Goal: Information Seeking & Learning: Learn about a topic

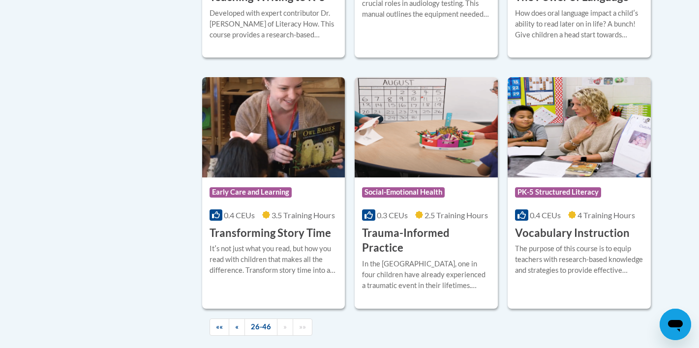
scroll to position [1688, 0]
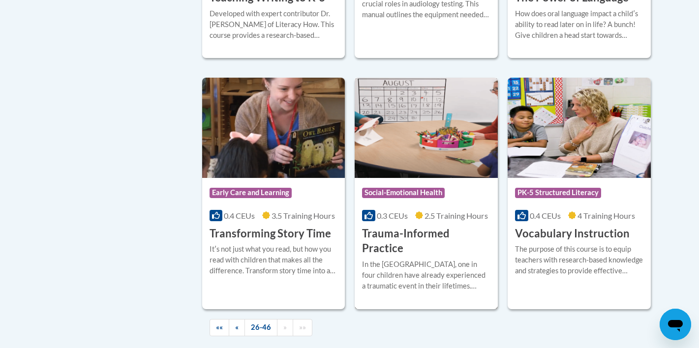
click at [461, 129] on img at bounding box center [426, 128] width 143 height 100
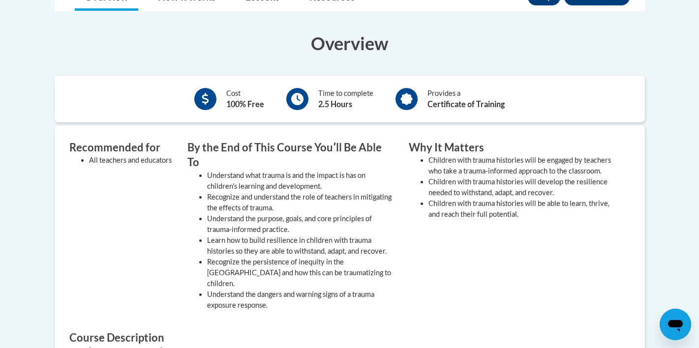
scroll to position [345, 0]
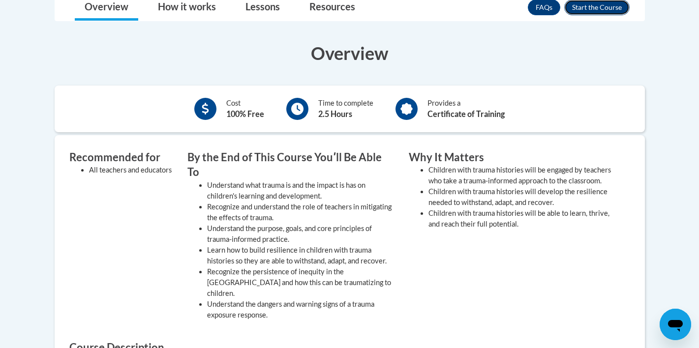
click at [584, 15] on button "Enroll" at bounding box center [597, 8] width 65 height 16
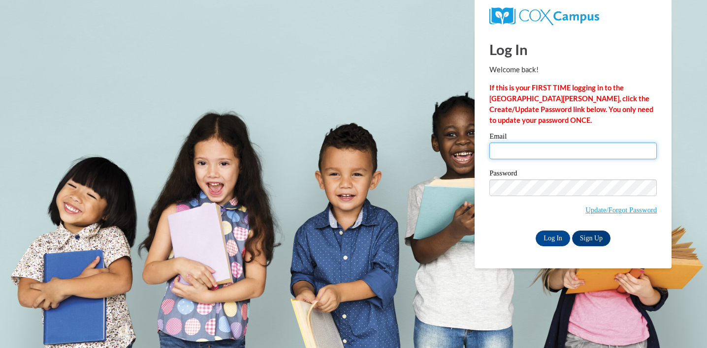
click at [521, 155] on input "Email" at bounding box center [572, 151] width 167 height 17
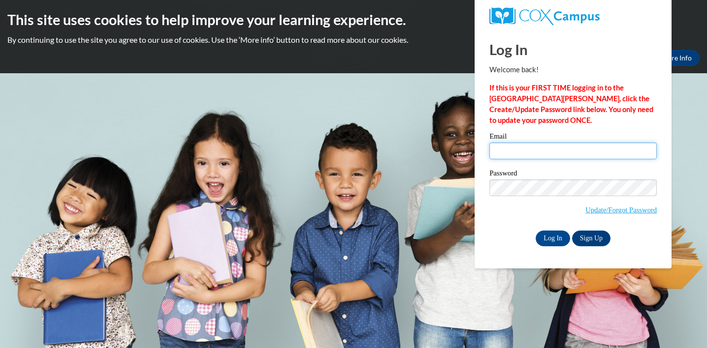
click at [509, 151] on input "Email" at bounding box center [572, 151] width 167 height 17
type input "mackart4life@gmail.com"
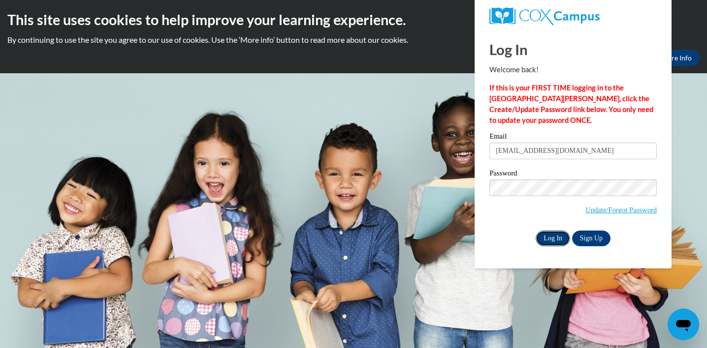
click at [550, 240] on input "Log In" at bounding box center [553, 239] width 34 height 16
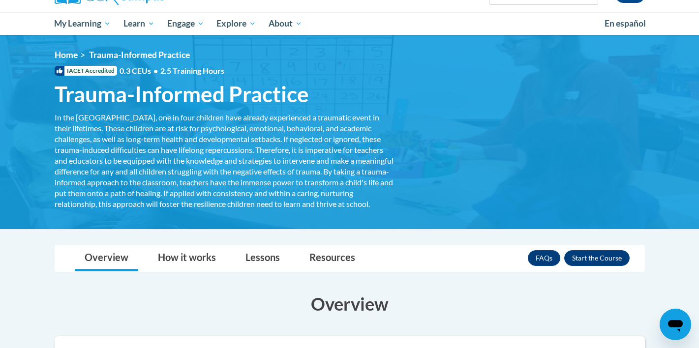
scroll to position [92, 0]
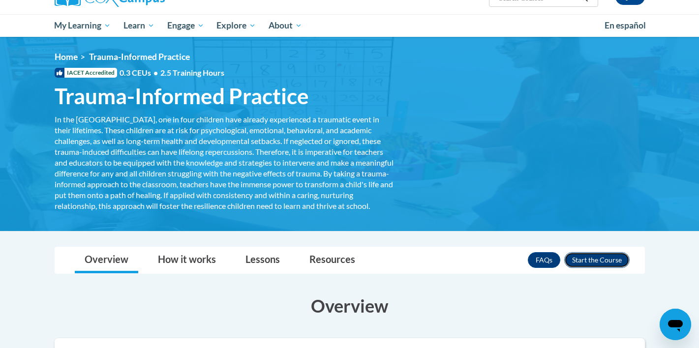
click at [581, 268] on button "Enroll" at bounding box center [597, 260] width 65 height 16
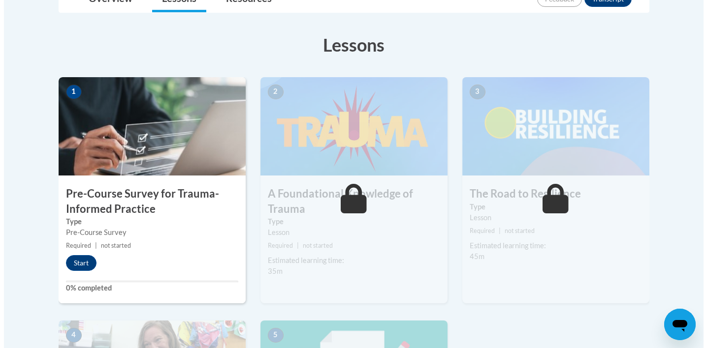
scroll to position [258, 0]
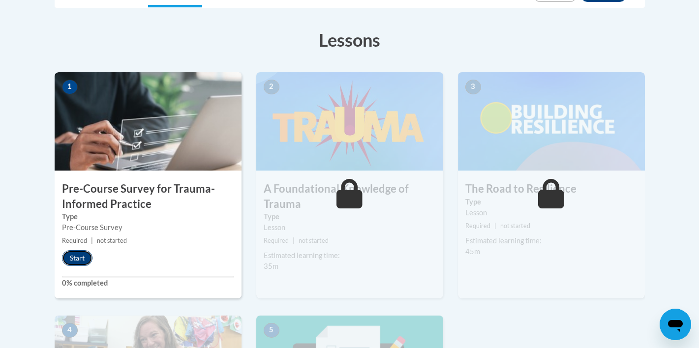
click at [74, 256] on button "Start" at bounding box center [77, 259] width 31 height 16
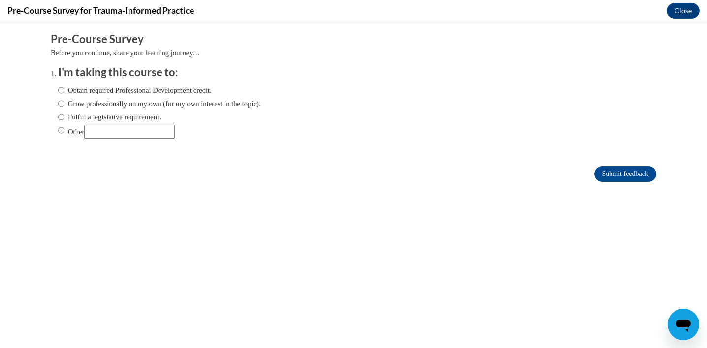
scroll to position [0, 0]
click at [59, 92] on label "Obtain required Professional Development credit." at bounding box center [135, 90] width 154 height 11
click at [59, 92] on input "Obtain required Professional Development credit." at bounding box center [61, 90] width 6 height 11
radio input "true"
click at [604, 176] on input "Submit feedback" at bounding box center [625, 174] width 62 height 16
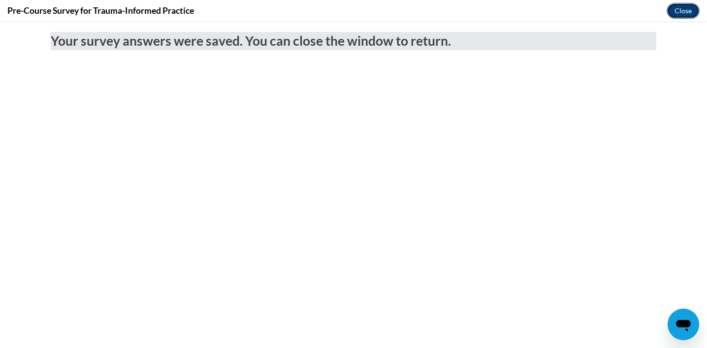
click at [679, 13] on button "Close" at bounding box center [682, 11] width 33 height 16
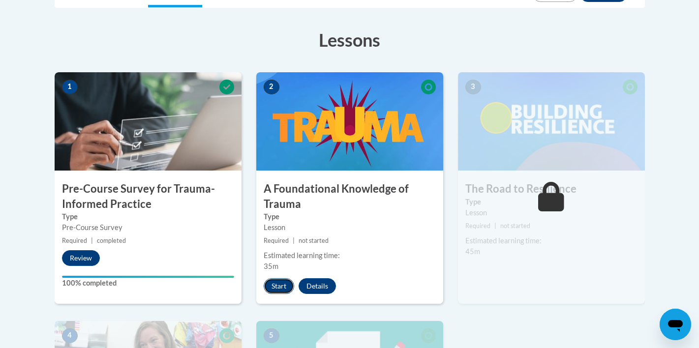
click at [281, 285] on button "Start" at bounding box center [279, 287] width 31 height 16
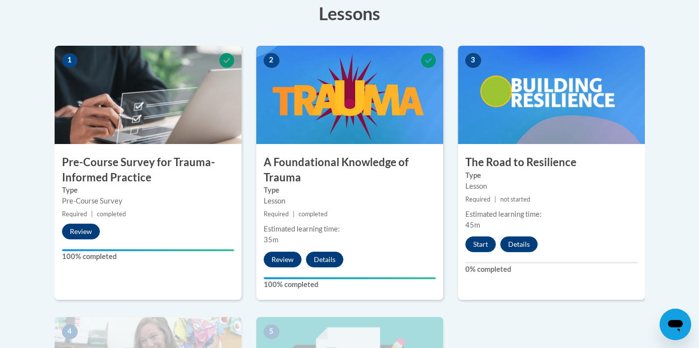
scroll to position [284, 0]
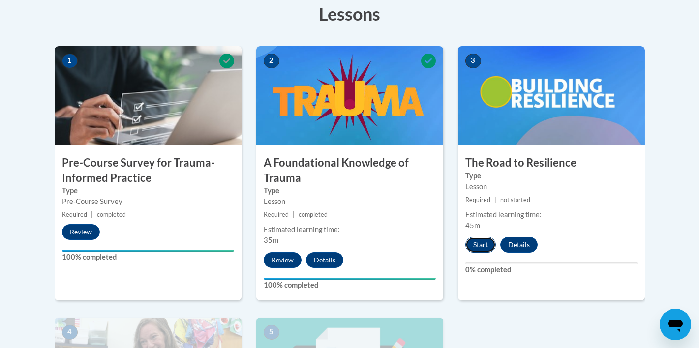
click at [480, 242] on button "Start" at bounding box center [481, 245] width 31 height 16
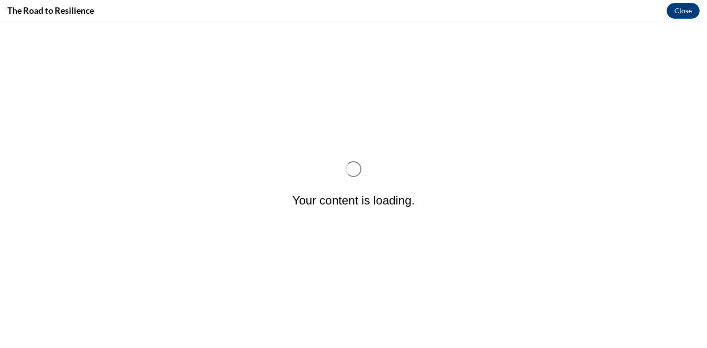
scroll to position [0, 0]
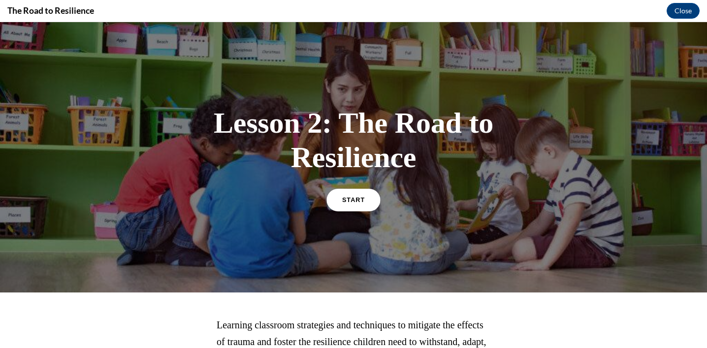
click at [343, 210] on link "START" at bounding box center [353, 200] width 54 height 23
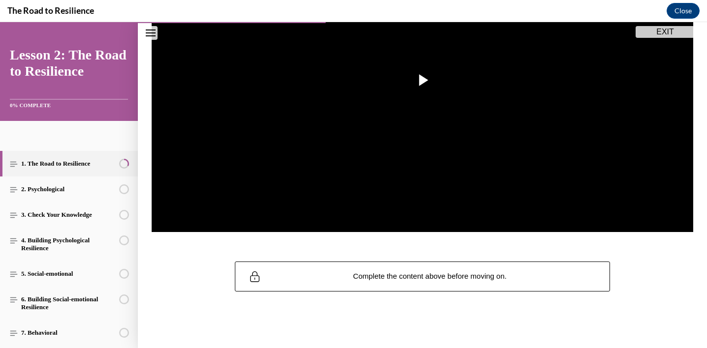
scroll to position [202, 0]
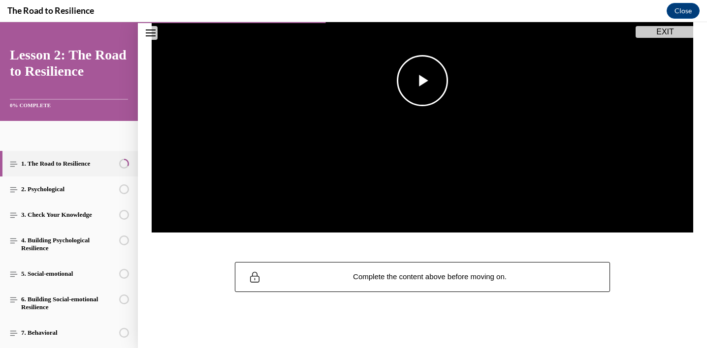
click at [422, 81] on span "Video player" at bounding box center [422, 81] width 0 height 0
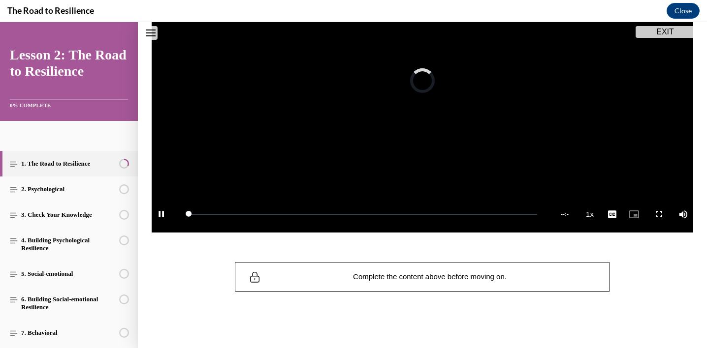
scroll to position [108, 0]
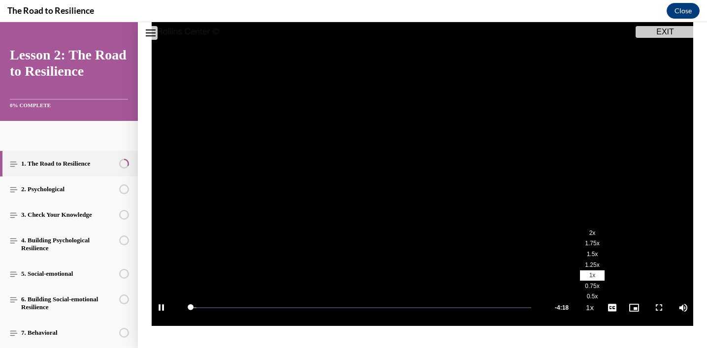
click at [589, 236] on span "2x" at bounding box center [592, 233] width 6 height 7
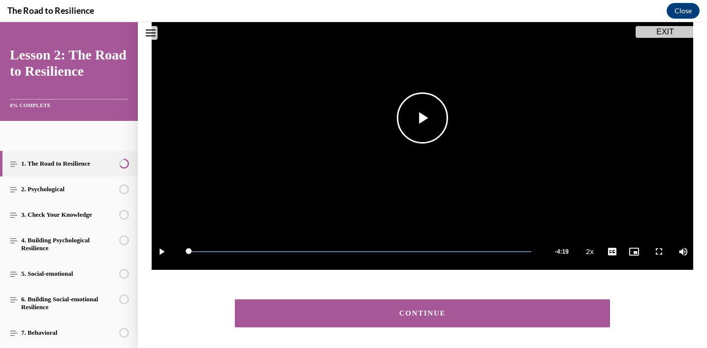
scroll to position [200, 0]
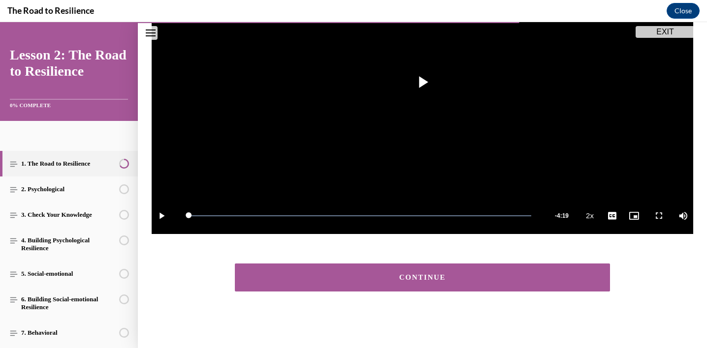
click at [448, 279] on div "CONTINUE" at bounding box center [422, 277] width 345 height 7
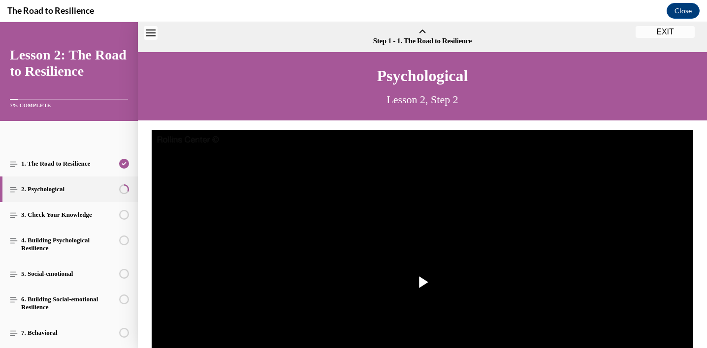
scroll to position [31, 0]
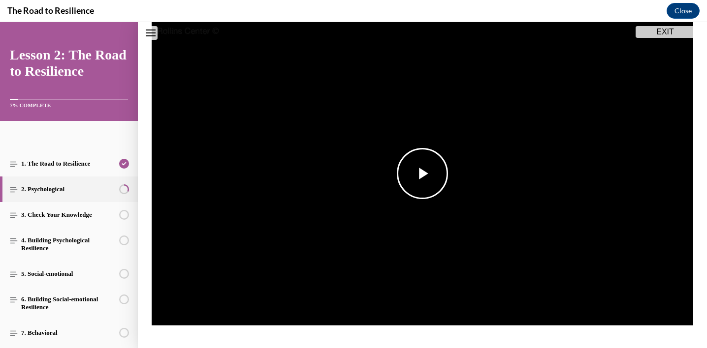
click at [422, 174] on span "Video player" at bounding box center [422, 174] width 0 height 0
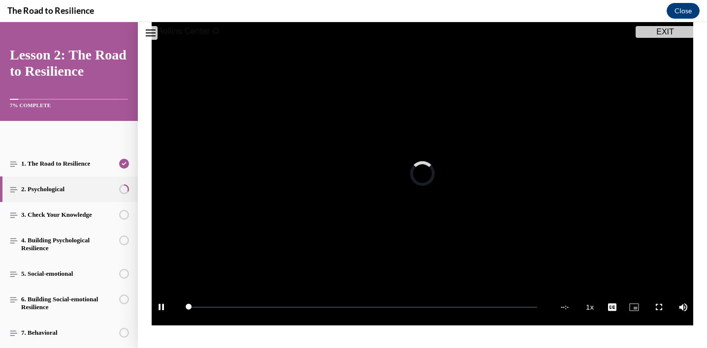
scroll to position [108, 0]
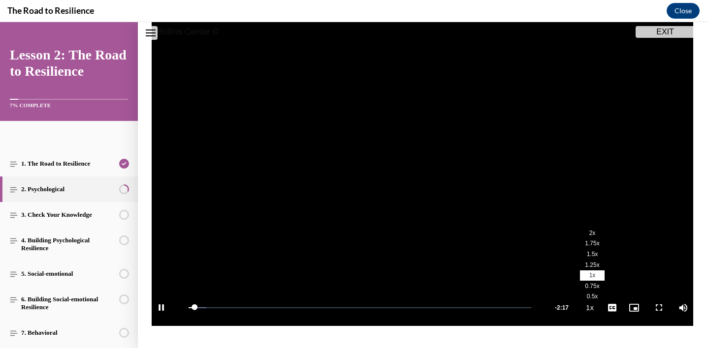
click at [589, 231] on span "2x" at bounding box center [592, 233] width 6 height 7
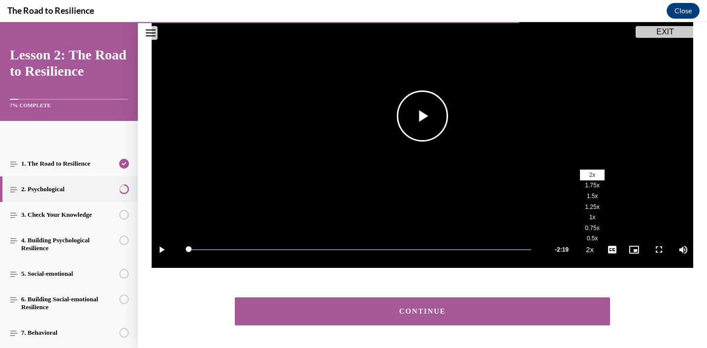
scroll to position [200, 0]
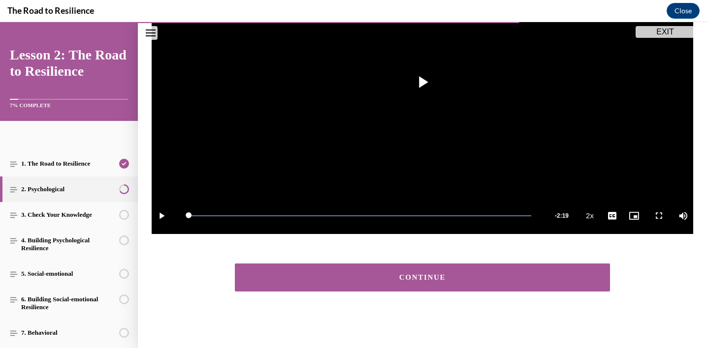
click at [443, 280] on div "CONTINUE" at bounding box center [422, 277] width 345 height 7
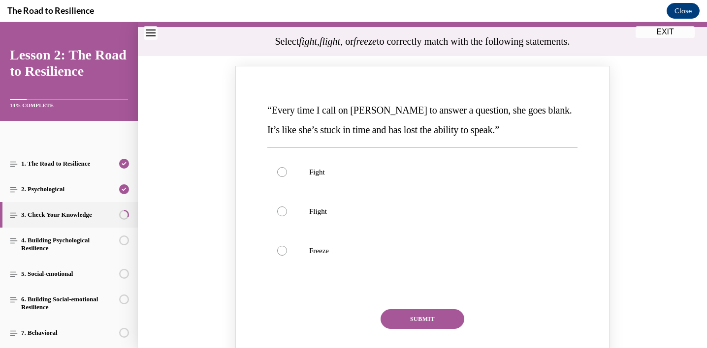
scroll to position [95, 0]
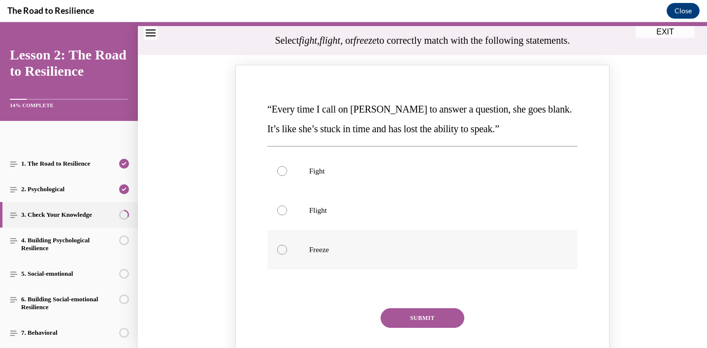
click at [401, 255] on label "Freeze" at bounding box center [422, 249] width 310 height 39
click at [287, 255] on input "Freeze" at bounding box center [282, 250] width 10 height 10
radio input "true"
click at [415, 309] on button "SUBMIT" at bounding box center [422, 319] width 84 height 20
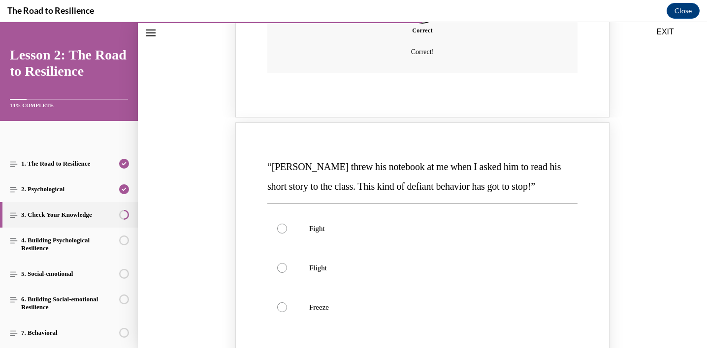
scroll to position [439, 0]
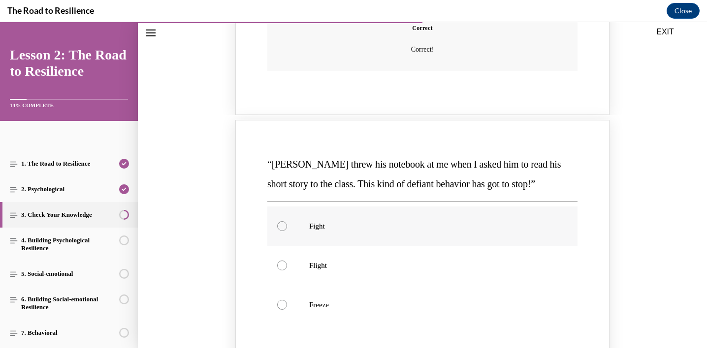
click at [325, 230] on p "Fight" at bounding box center [431, 226] width 244 height 10
click at [287, 230] on input "Fight" at bounding box center [282, 226] width 10 height 10
radio input "true"
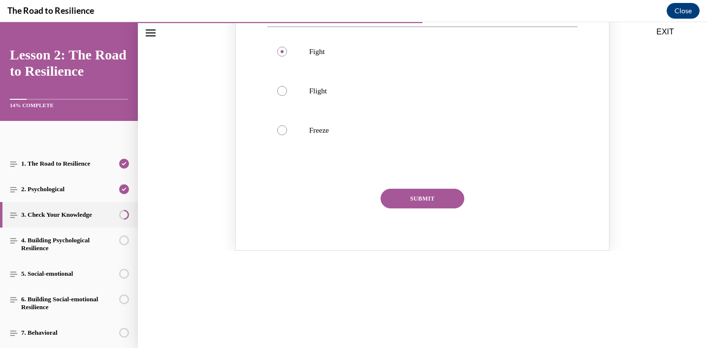
scroll to position [623, 0]
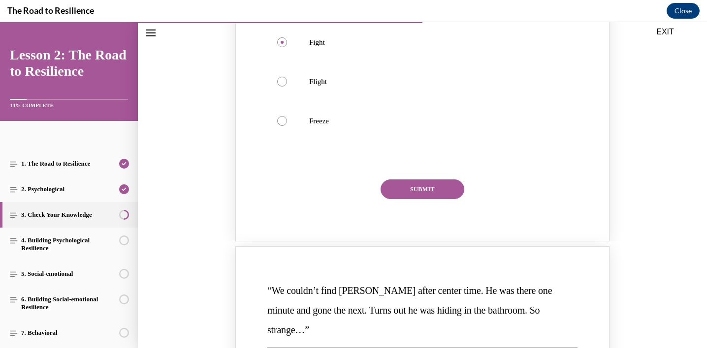
click at [399, 190] on button "SUBMIT" at bounding box center [422, 190] width 84 height 20
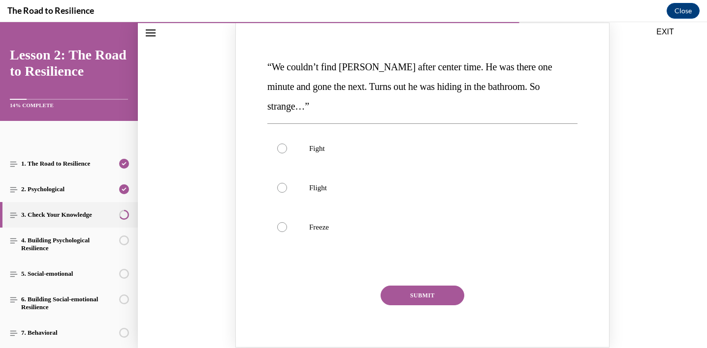
scroll to position [952, 0]
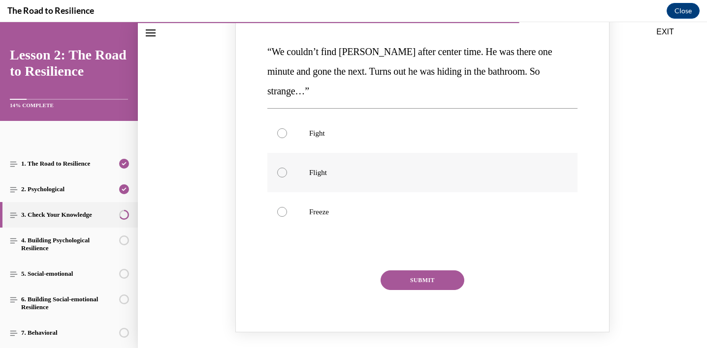
click at [342, 168] on p "Flight" at bounding box center [431, 173] width 244 height 10
click at [287, 168] on input "Flight" at bounding box center [282, 173] width 10 height 10
radio input "true"
click at [390, 271] on button "SUBMIT" at bounding box center [422, 281] width 84 height 20
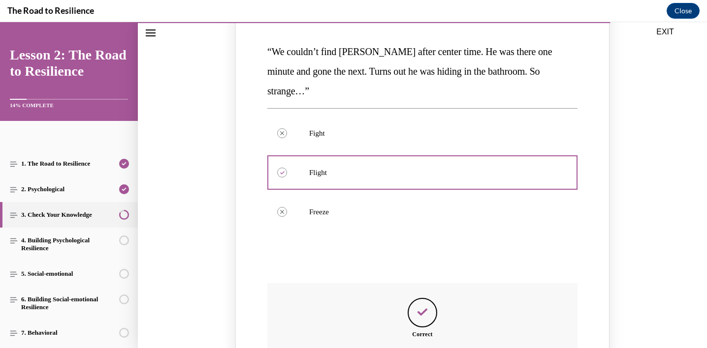
scroll to position [1110, 0]
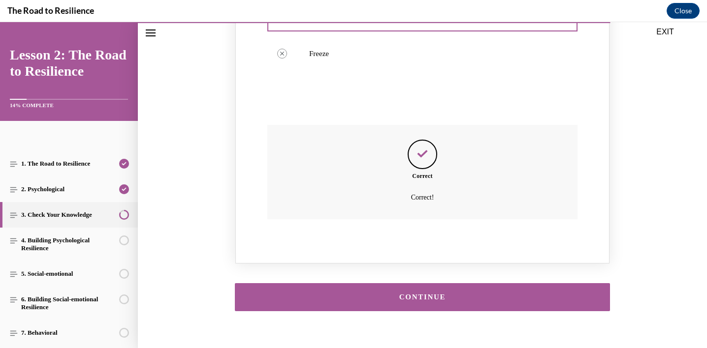
click at [378, 294] on div "CONTINUE" at bounding box center [422, 297] width 345 height 7
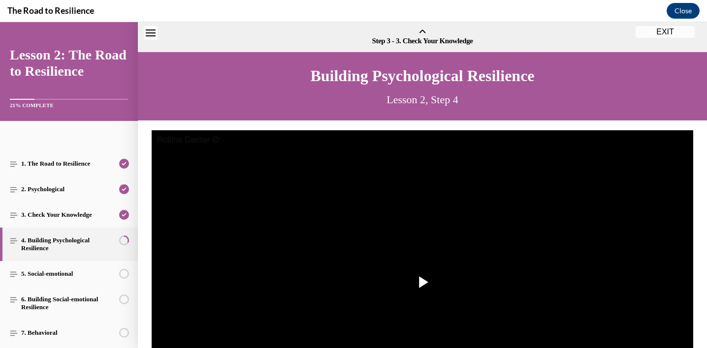
scroll to position [31, 0]
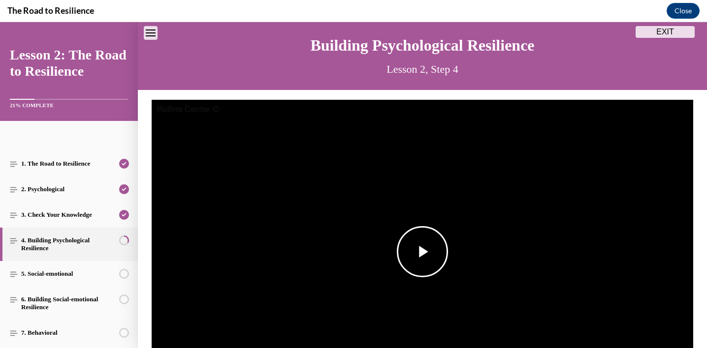
click at [422, 252] on span "Video player" at bounding box center [422, 252] width 0 height 0
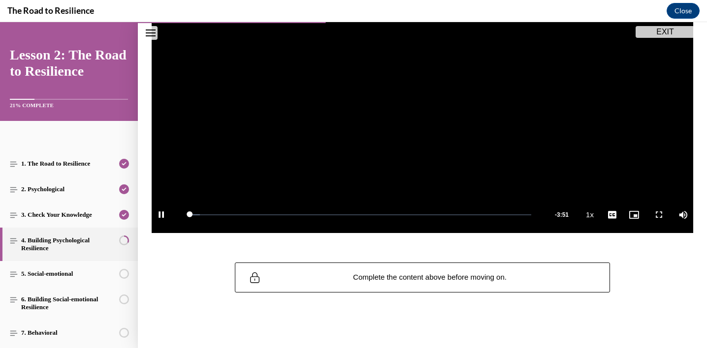
scroll to position [202, 0]
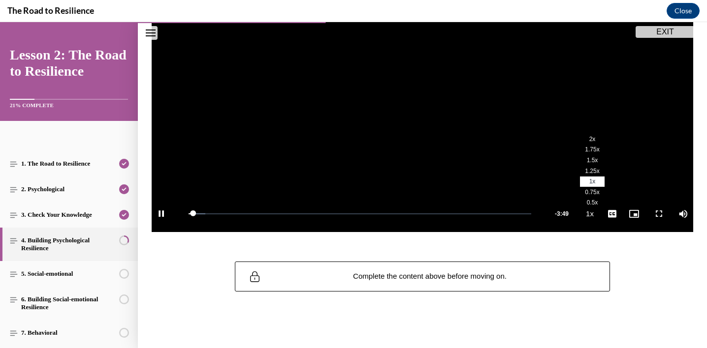
click at [589, 139] on span "2x" at bounding box center [592, 139] width 6 height 7
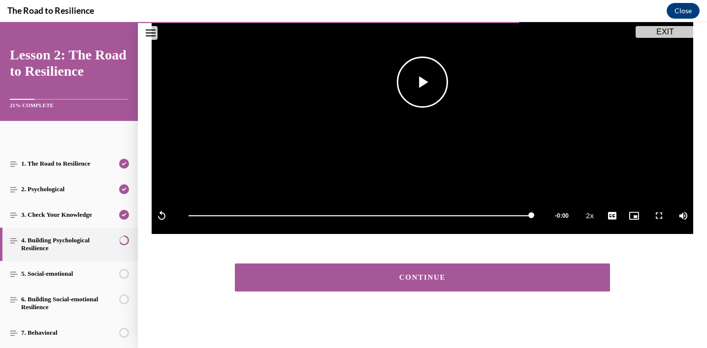
scroll to position [200, 0]
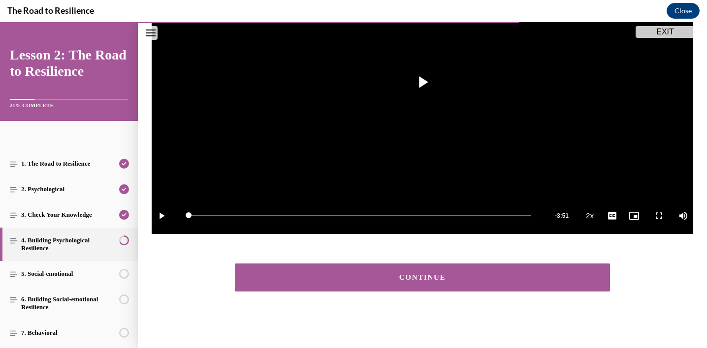
click at [347, 280] on div "CONTINUE" at bounding box center [422, 277] width 345 height 7
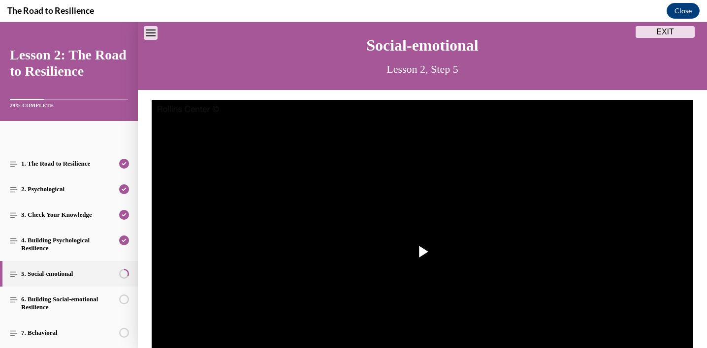
scroll to position [90, 0]
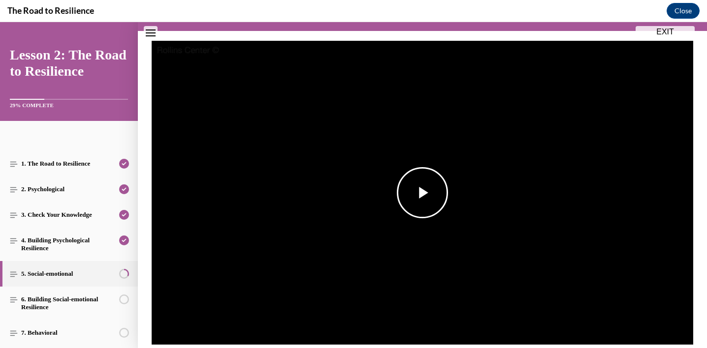
click at [422, 193] on span "Video player" at bounding box center [422, 193] width 0 height 0
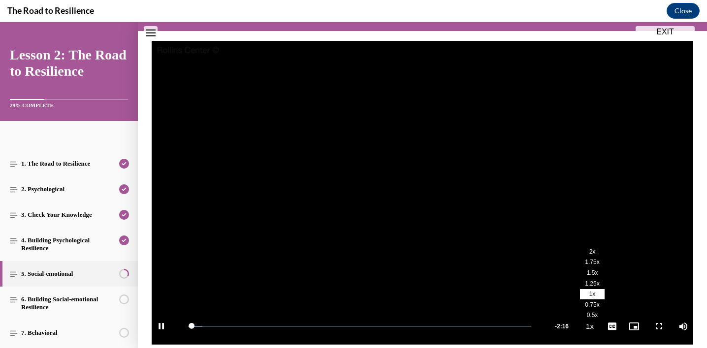
scroll to position [130, 0]
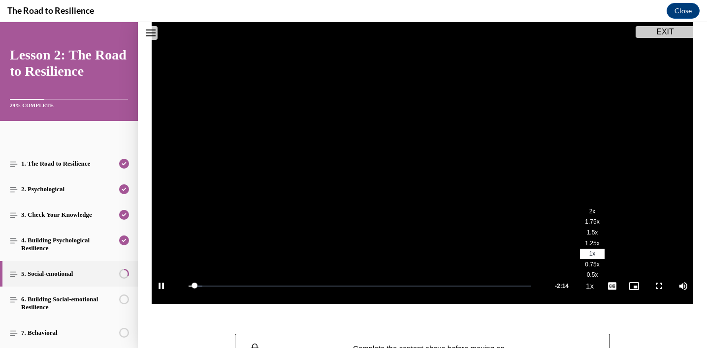
click at [589, 213] on span "2x" at bounding box center [592, 211] width 6 height 7
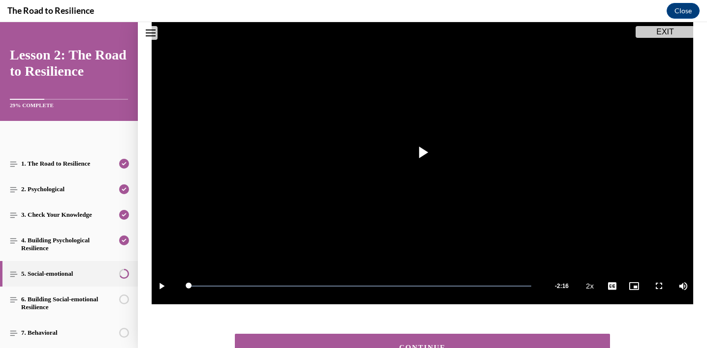
click at [433, 339] on button "CONTINUE" at bounding box center [422, 348] width 375 height 28
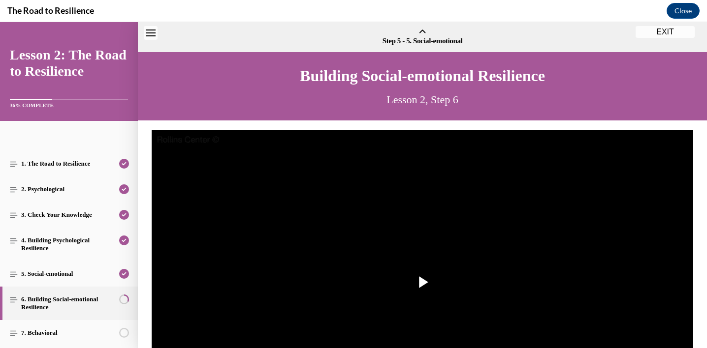
scroll to position [31, 0]
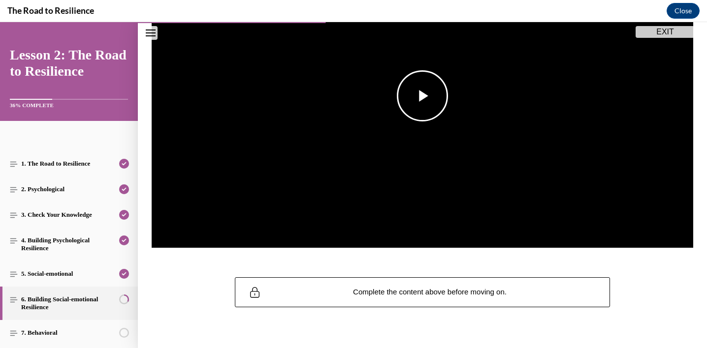
click at [422, 96] on span "Video player" at bounding box center [422, 96] width 0 height 0
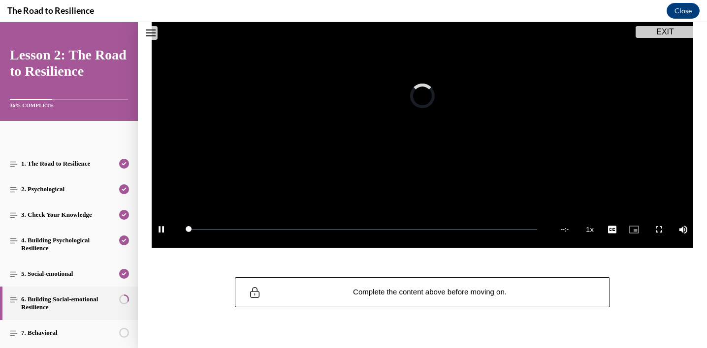
scroll to position [108, 0]
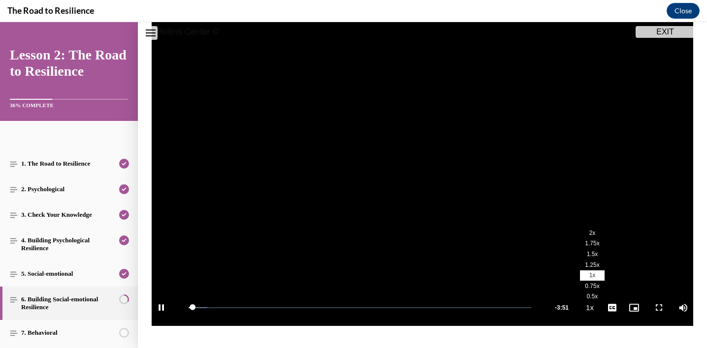
click at [589, 231] on span "2x" at bounding box center [592, 233] width 6 height 7
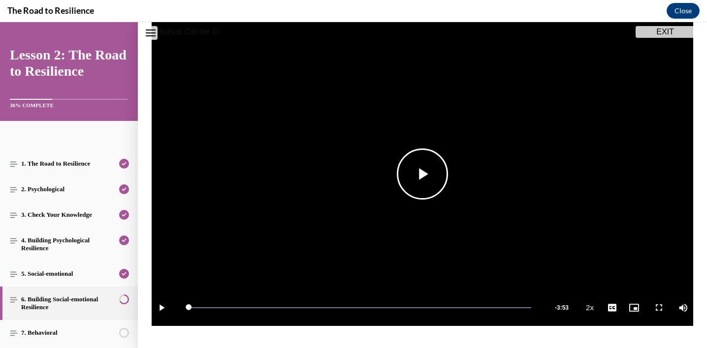
scroll to position [200, 0]
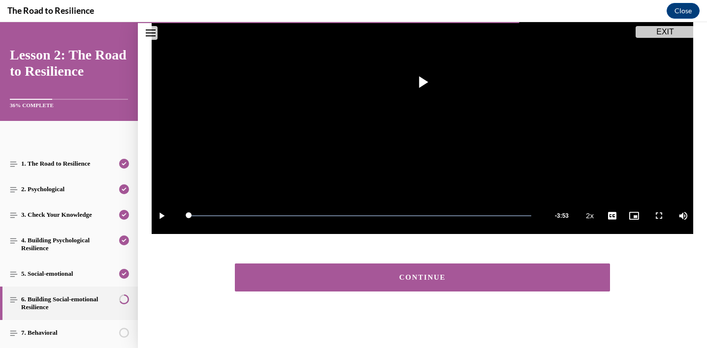
click at [378, 277] on div "CONTINUE" at bounding box center [422, 277] width 345 height 7
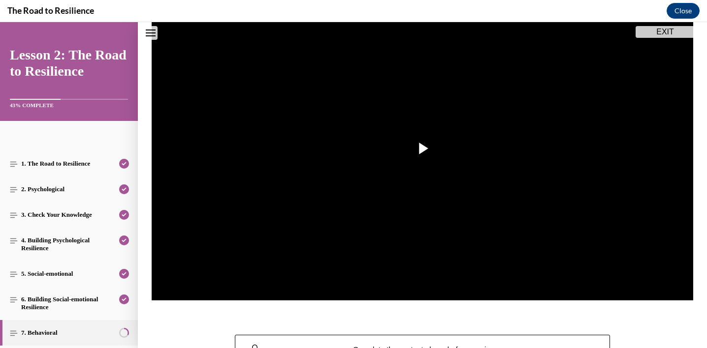
scroll to position [134, 0]
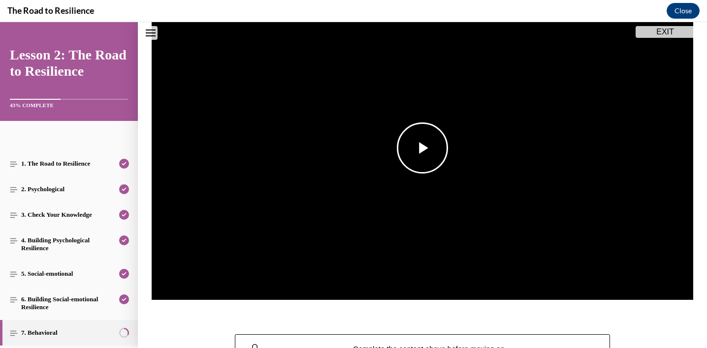
click at [422, 148] on span "Video player" at bounding box center [422, 148] width 0 height 0
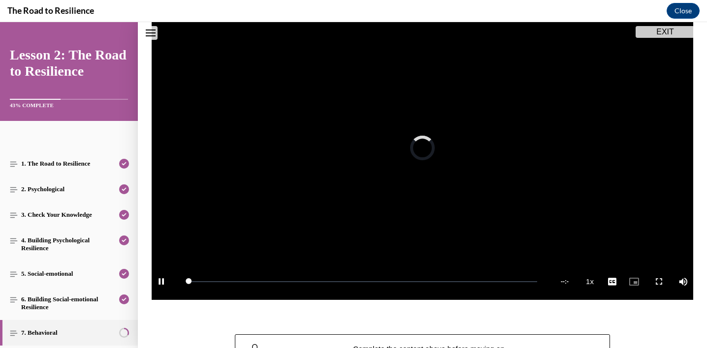
scroll to position [108, 0]
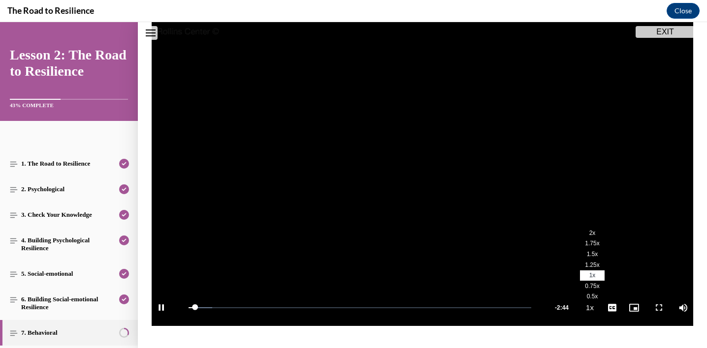
click at [589, 234] on span "2x" at bounding box center [592, 233] width 6 height 7
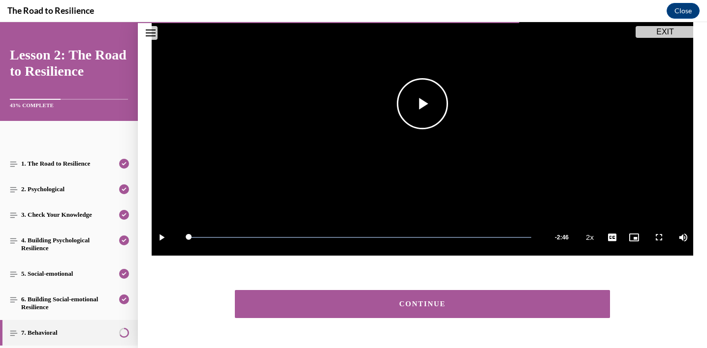
scroll to position [210, 0]
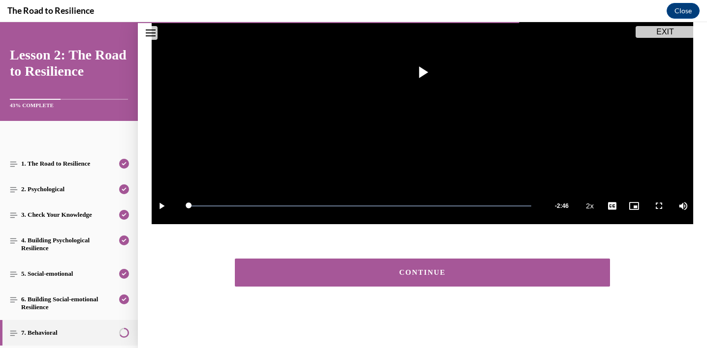
click at [418, 277] on button "CONTINUE" at bounding box center [422, 273] width 375 height 28
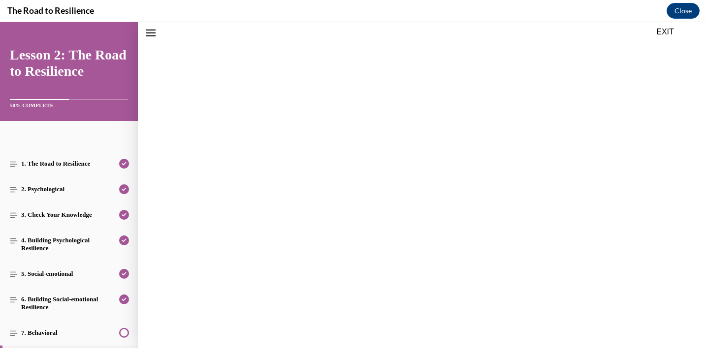
scroll to position [180, 0]
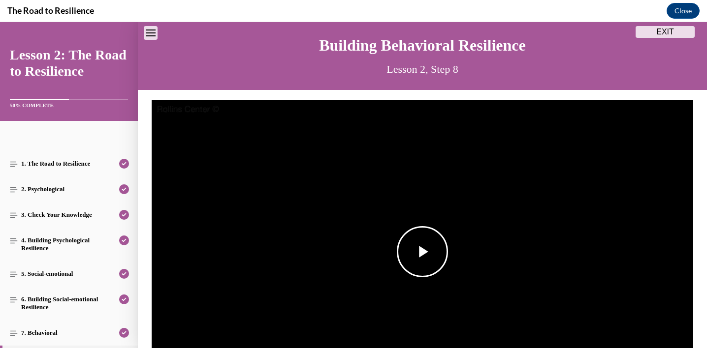
click at [422, 252] on span "Video player" at bounding box center [422, 252] width 0 height 0
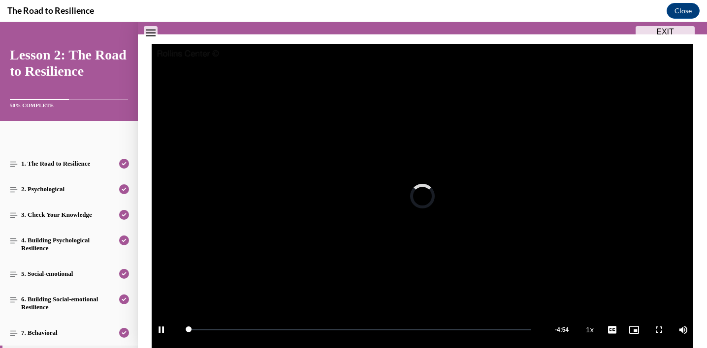
scroll to position [112, 0]
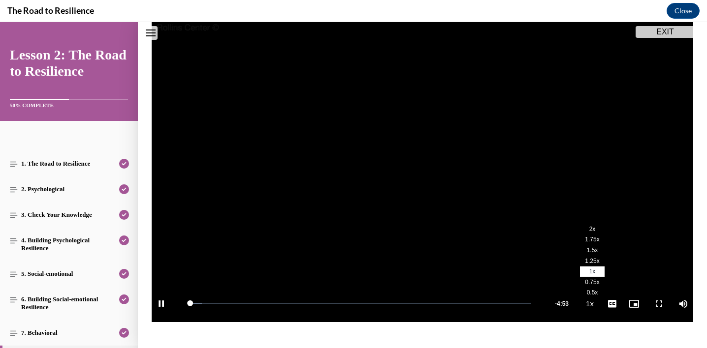
click at [589, 230] on span "2x" at bounding box center [592, 229] width 6 height 7
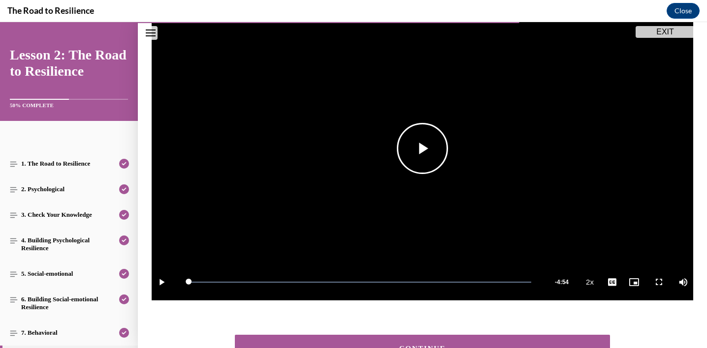
scroll to position [210, 0]
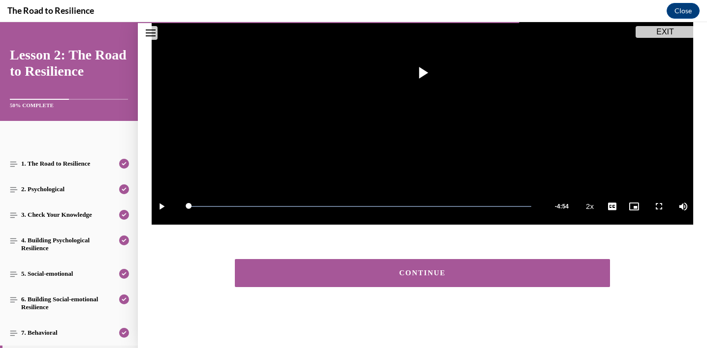
click at [442, 270] on div "CONTINUE" at bounding box center [422, 273] width 345 height 7
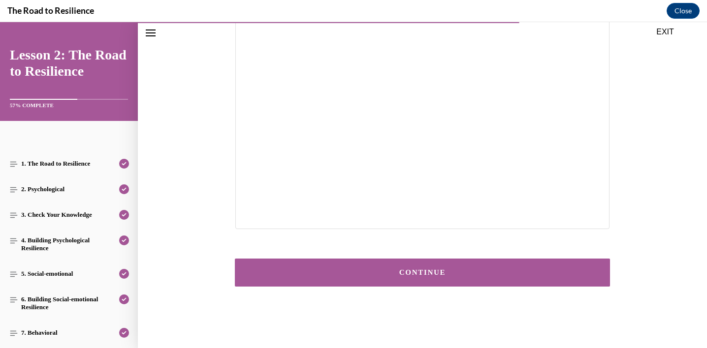
scroll to position [208, 0]
click at [416, 270] on div "CONTINUE" at bounding box center [422, 273] width 345 height 7
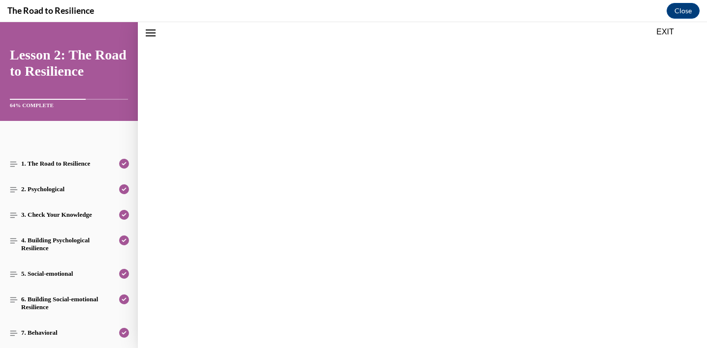
scroll to position [178, 0]
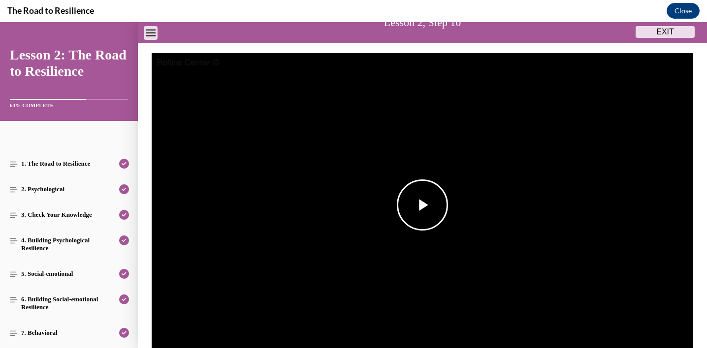
click at [422, 205] on span "Video player" at bounding box center [422, 205] width 0 height 0
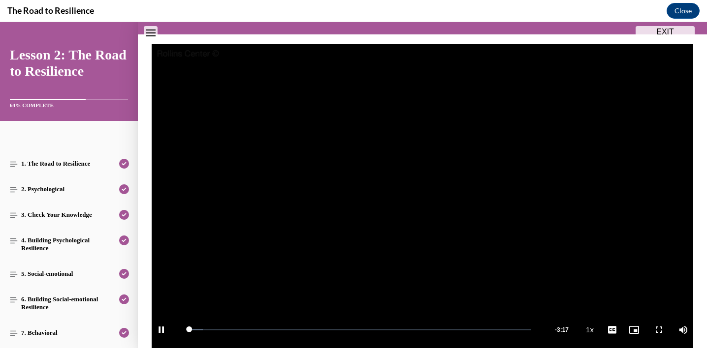
scroll to position [155, 0]
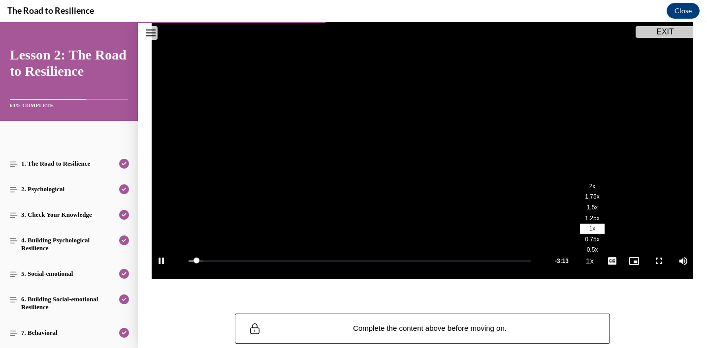
click at [589, 186] on span "2x" at bounding box center [592, 186] width 6 height 7
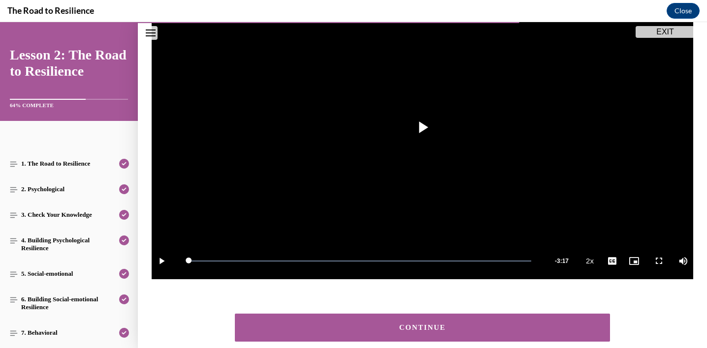
click at [395, 329] on div "CONTINUE" at bounding box center [422, 327] width 345 height 7
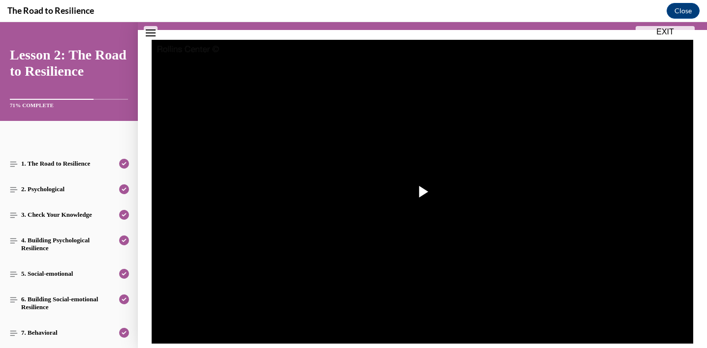
scroll to position [212, 0]
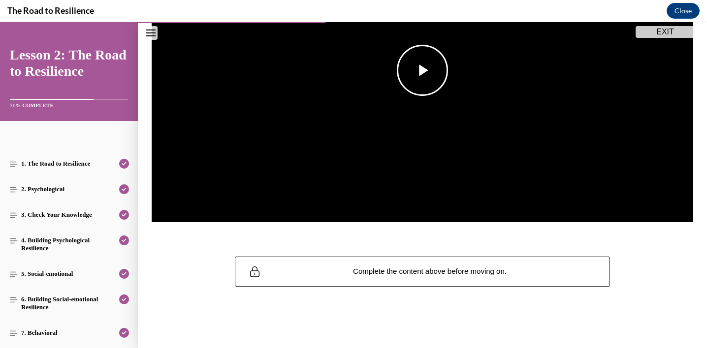
click at [422, 70] on span "Video player" at bounding box center [422, 70] width 0 height 0
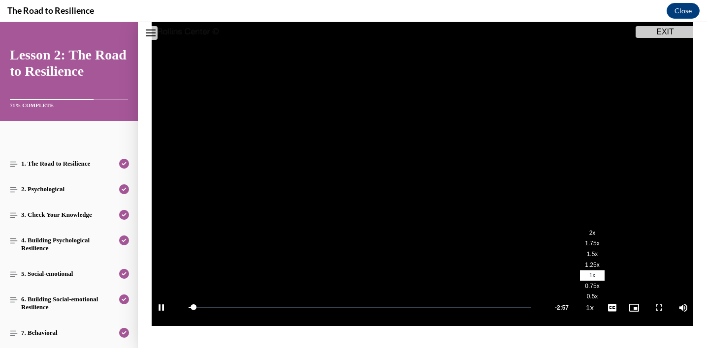
click at [580, 232] on li "2x" at bounding box center [592, 233] width 25 height 11
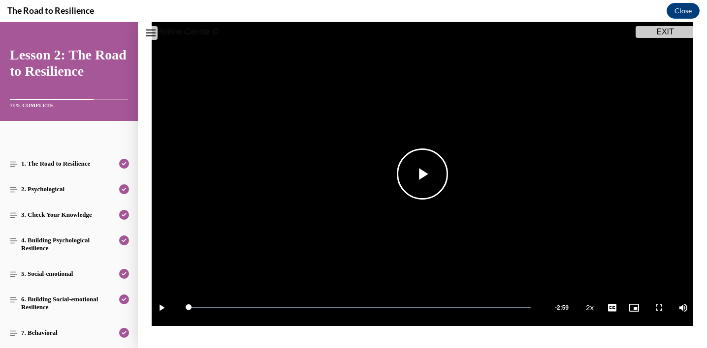
scroll to position [210, 0]
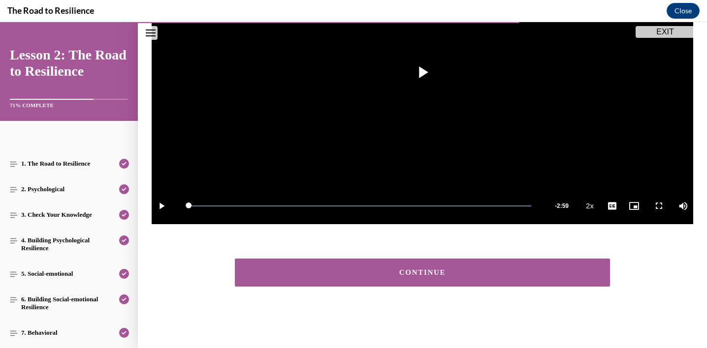
click at [462, 270] on div "CONTINUE" at bounding box center [422, 272] width 345 height 7
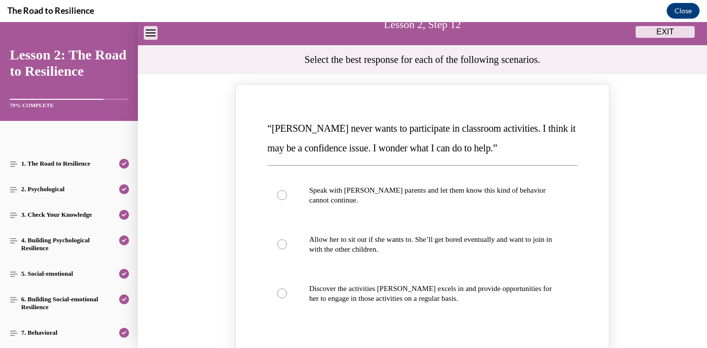
scroll to position [76, 0]
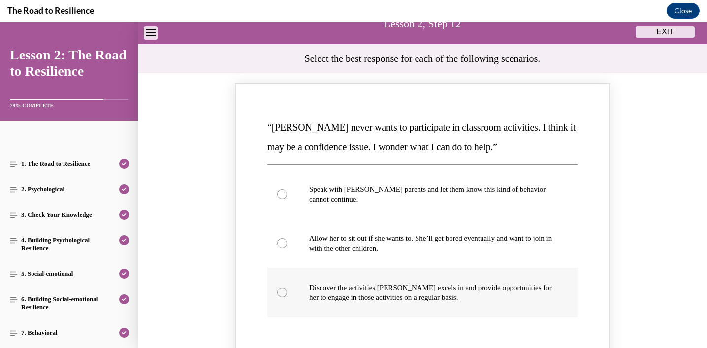
click at [442, 288] on p "Discover the activities Mattison excels in and provide opportunities for her to…" at bounding box center [431, 293] width 244 height 20
click at [287, 288] on input "Discover the activities Mattison excels in and provide opportunities for her to…" at bounding box center [282, 293] width 10 height 10
radio input "true"
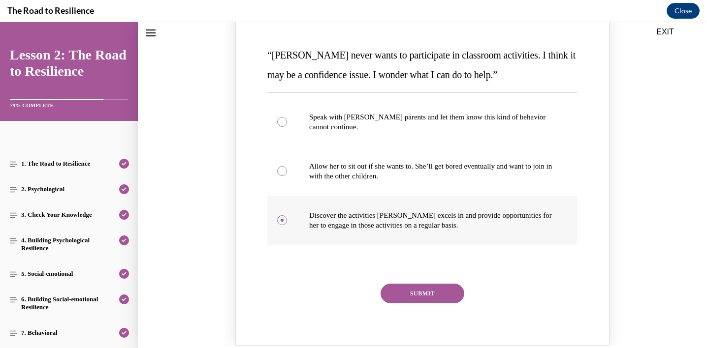
scroll to position [150, 0]
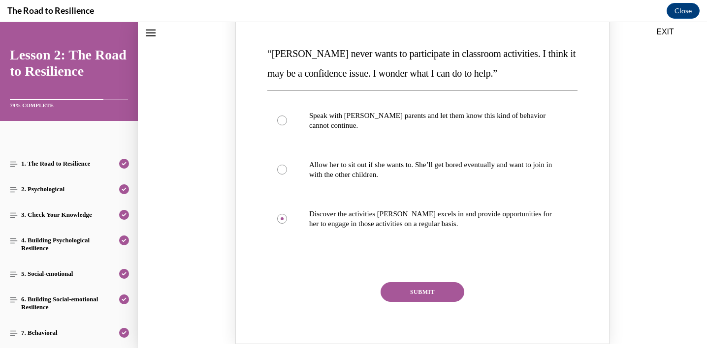
click at [431, 291] on button "SUBMIT" at bounding box center [422, 293] width 84 height 20
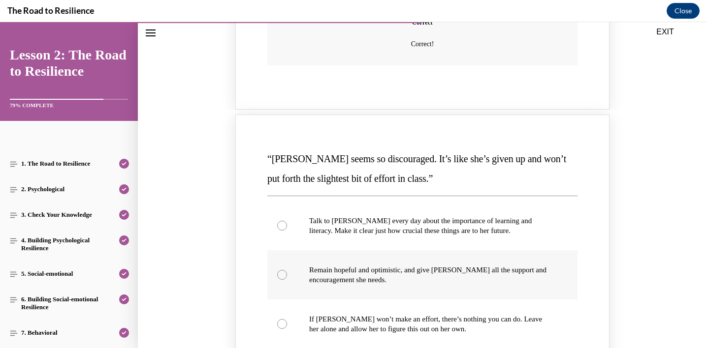
scroll to position [498, 0]
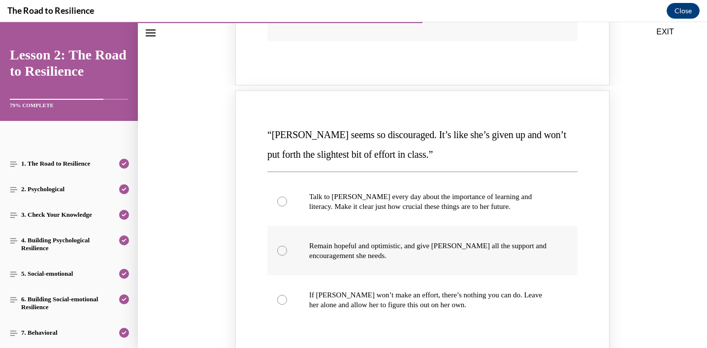
click at [420, 255] on p "Remain hopeful and optimistic, and give Alyson all the support and encouragemen…" at bounding box center [431, 251] width 244 height 20
click at [287, 255] on input "Remain hopeful and optimistic, and give Alyson all the support and encouragemen…" at bounding box center [282, 251] width 10 height 10
radio input "true"
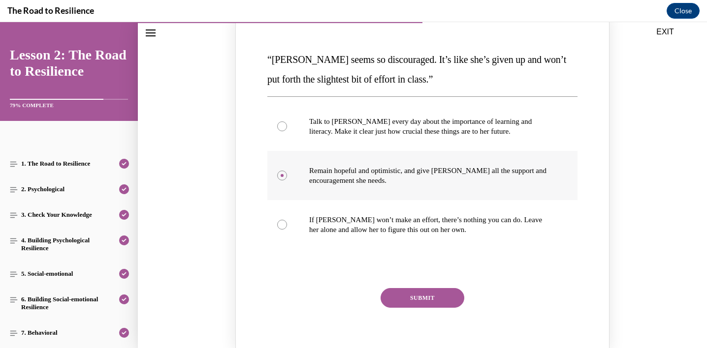
scroll to position [578, 0]
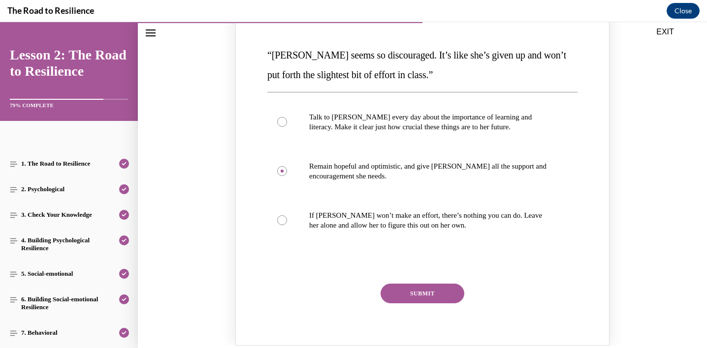
click at [412, 294] on button "SUBMIT" at bounding box center [422, 294] width 84 height 20
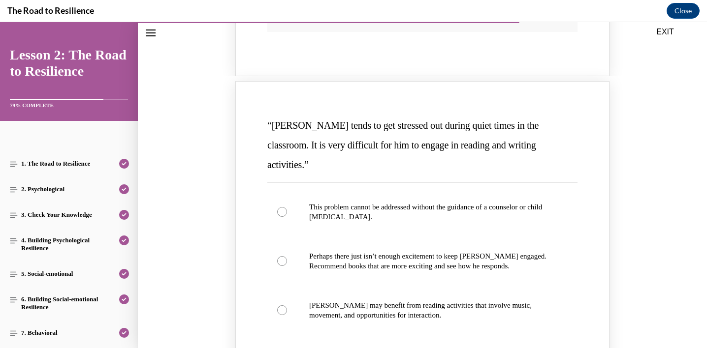
scroll to position [942, 0]
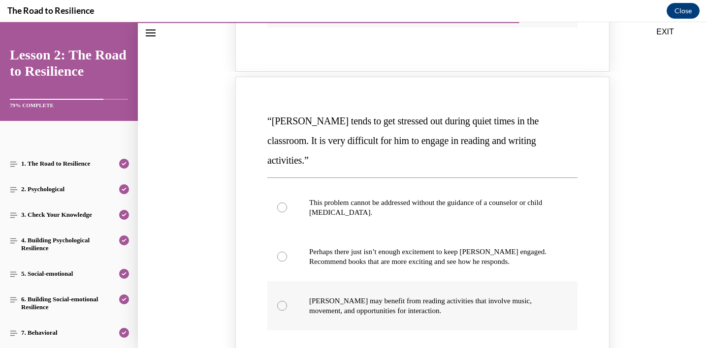
click at [427, 296] on p "Harrison may benefit from reading activities that involve music, movement, and …" at bounding box center [431, 306] width 244 height 20
click at [287, 301] on input "Harrison may benefit from reading activities that involve music, movement, and …" at bounding box center [282, 306] width 10 height 10
radio input "true"
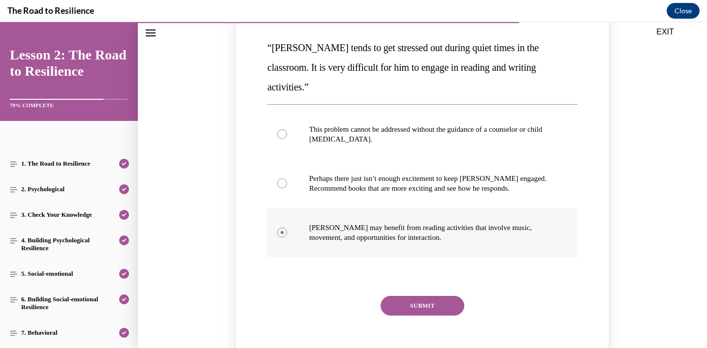
scroll to position [1014, 0]
click at [427, 297] on button "SUBMIT" at bounding box center [422, 307] width 84 height 20
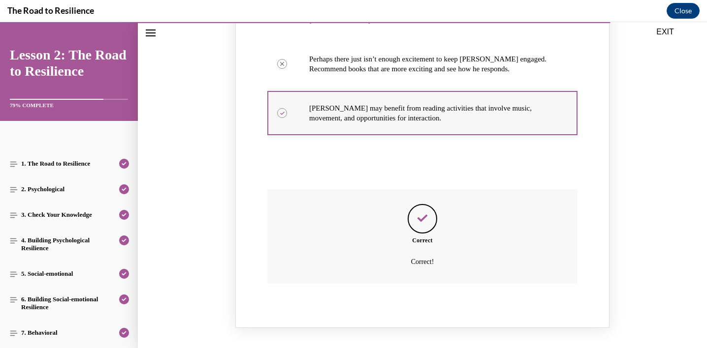
scroll to position [1209, 0]
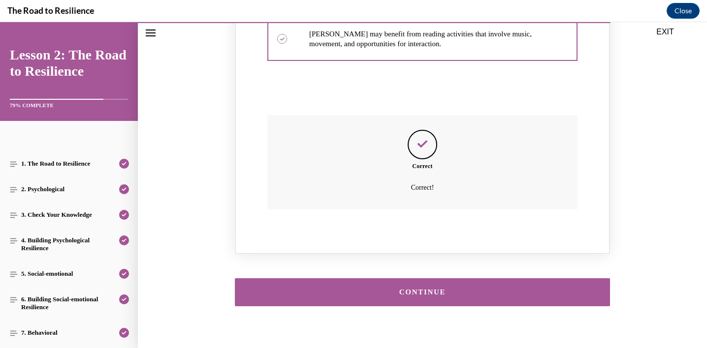
click at [421, 279] on button "CONTINUE" at bounding box center [422, 293] width 375 height 28
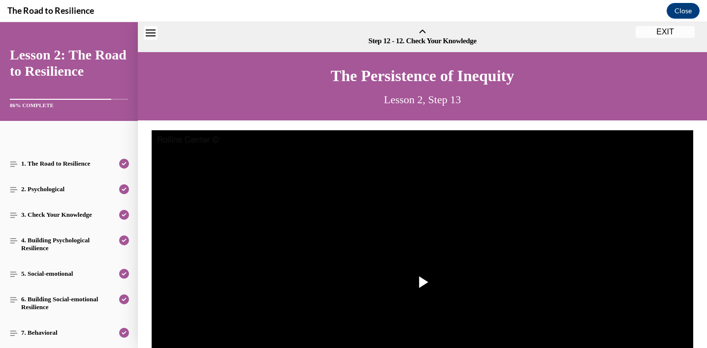
scroll to position [31, 0]
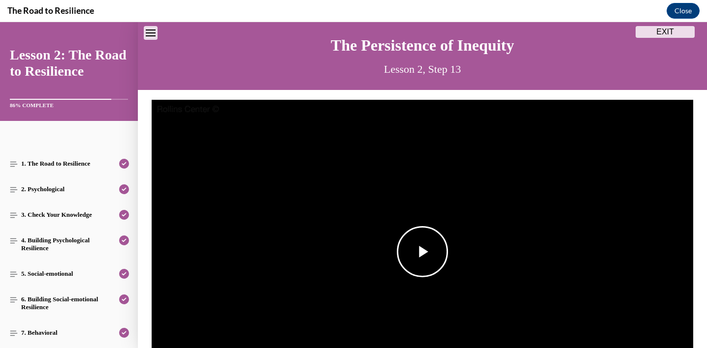
click at [422, 252] on span "Video player" at bounding box center [422, 252] width 0 height 0
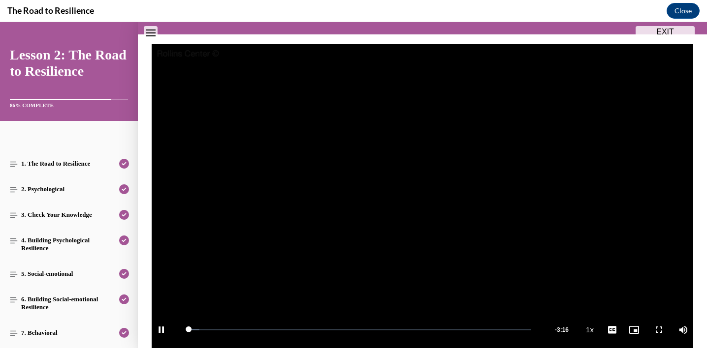
scroll to position [120, 0]
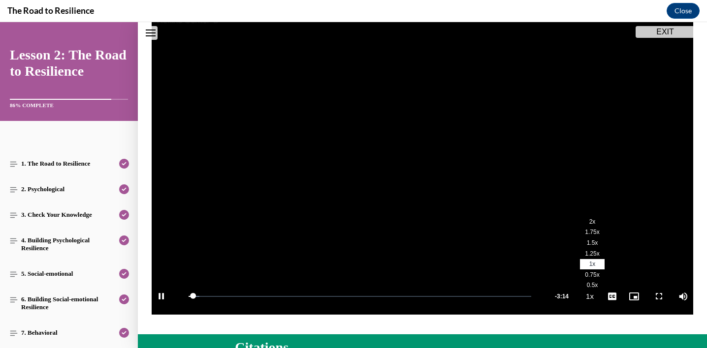
click at [589, 223] on span "2x" at bounding box center [592, 222] width 6 height 7
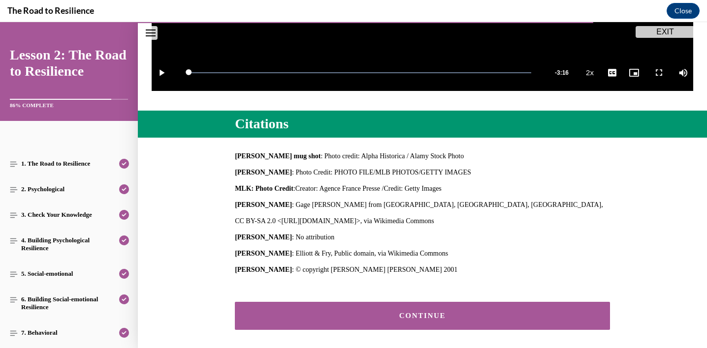
scroll to position [387, 0]
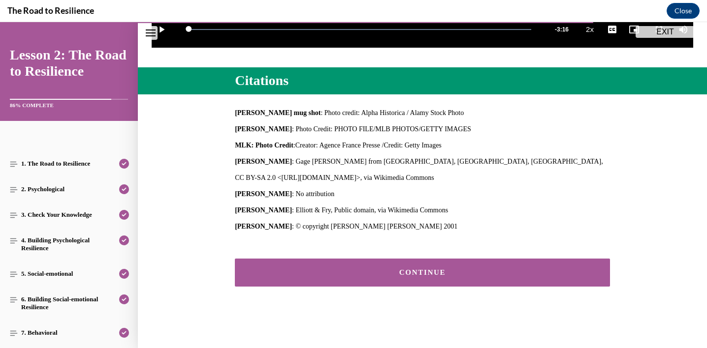
click at [441, 273] on div "CONTINUE" at bounding box center [422, 272] width 345 height 7
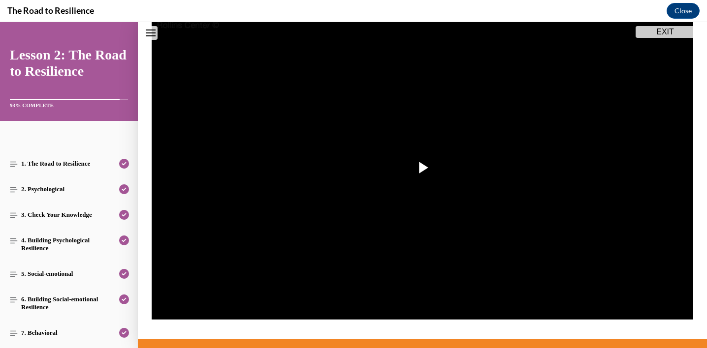
scroll to position [118, 0]
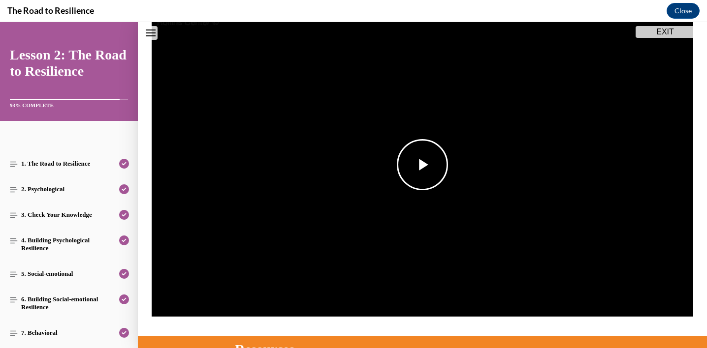
click at [422, 165] on span "Video player" at bounding box center [422, 165] width 0 height 0
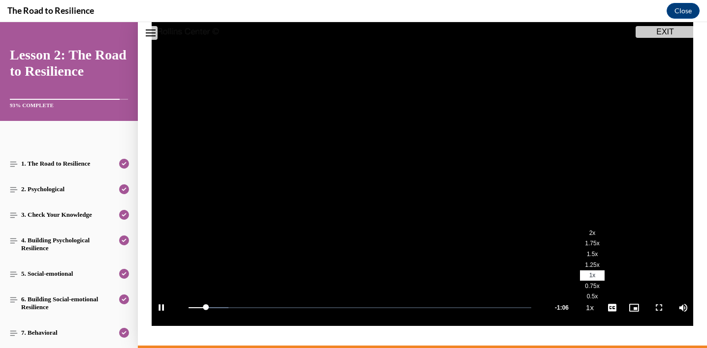
click at [589, 234] on span "2x" at bounding box center [592, 233] width 6 height 7
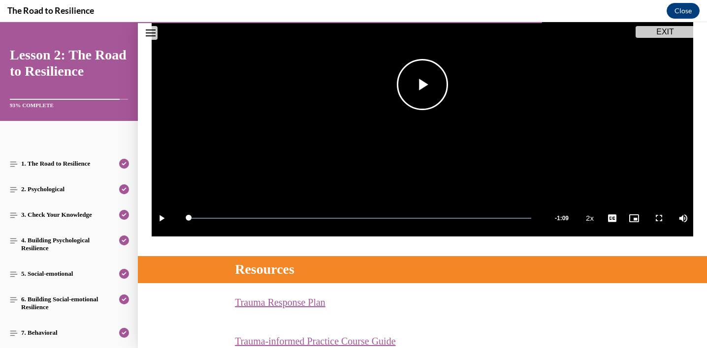
scroll to position [315, 0]
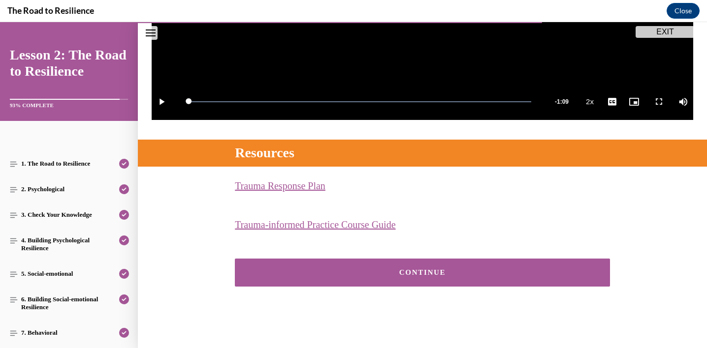
click at [423, 275] on div "CONTINUE" at bounding box center [422, 272] width 345 height 7
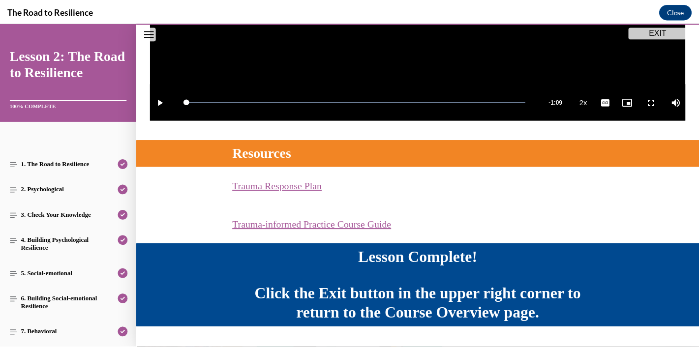
scroll to position [341, 0]
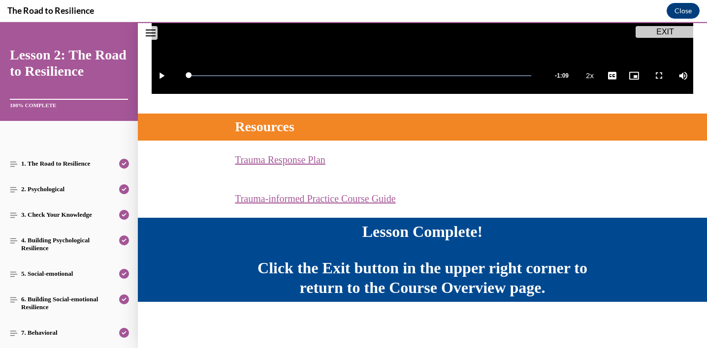
click at [648, 35] on button "EXIT" at bounding box center [664, 32] width 59 height 12
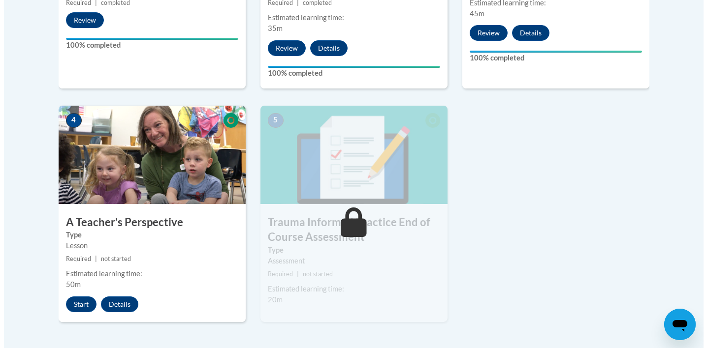
scroll to position [496, 0]
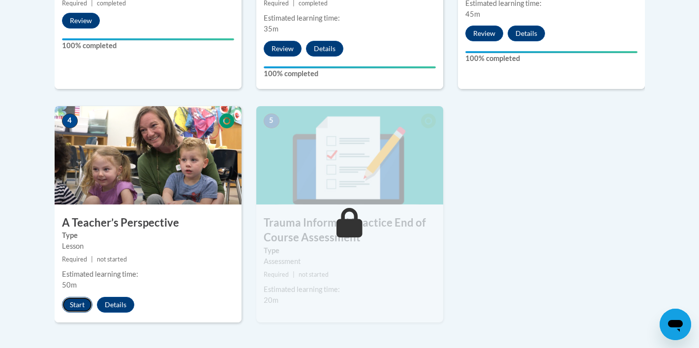
click at [77, 304] on button "Start" at bounding box center [77, 305] width 31 height 16
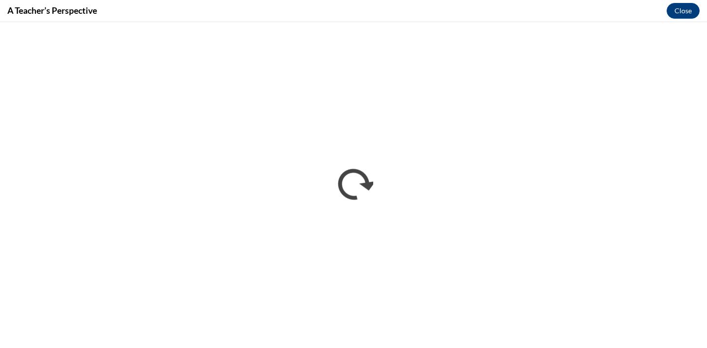
scroll to position [0, 0]
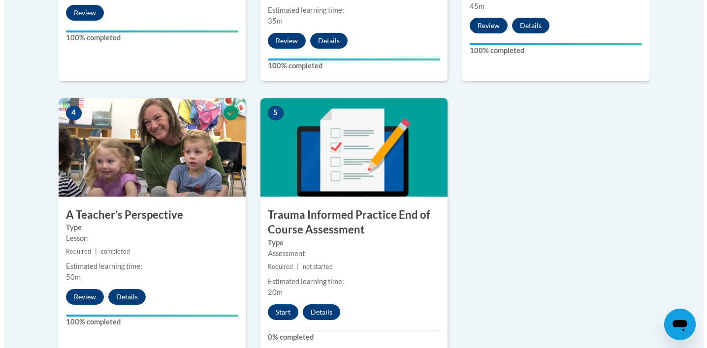
scroll to position [514, 0]
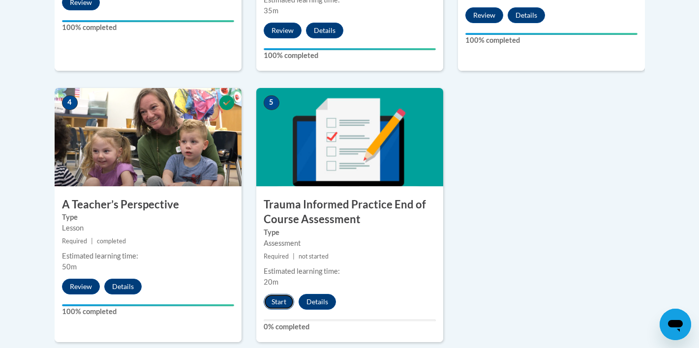
click at [280, 302] on button "Start" at bounding box center [279, 302] width 31 height 16
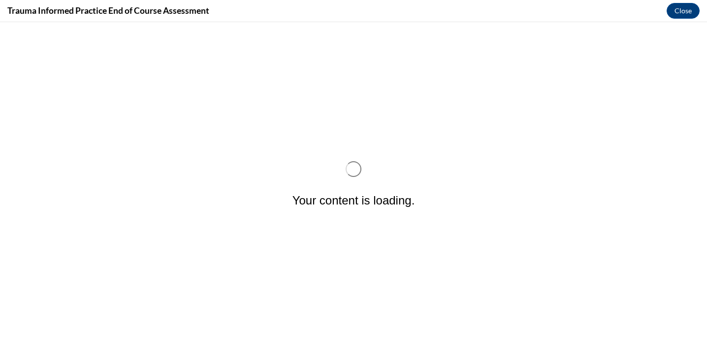
scroll to position [0, 0]
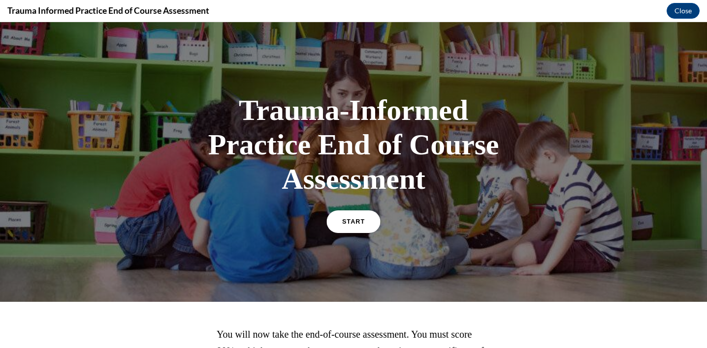
click at [342, 224] on span "START" at bounding box center [353, 222] width 23 height 7
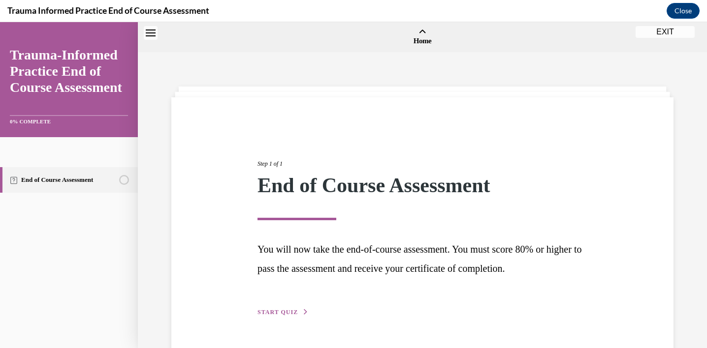
scroll to position [31, 0]
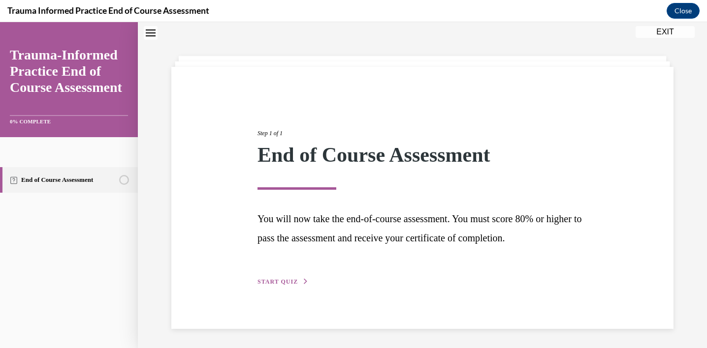
click at [273, 284] on span "START QUIZ" at bounding box center [277, 282] width 40 height 7
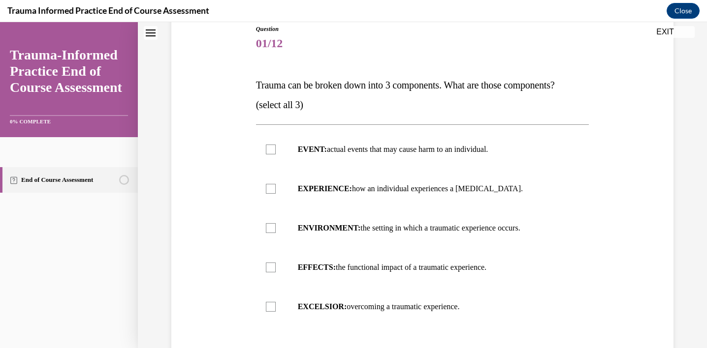
scroll to position [110, 0]
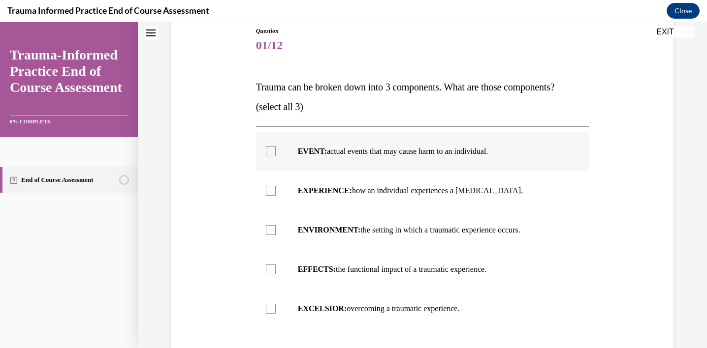
click at [266, 155] on div at bounding box center [271, 152] width 10 height 10
click at [266, 155] on input "EVENT: actual events that may cause harm to an individual." at bounding box center [271, 152] width 10 height 10
checkbox input "true"
click at [267, 191] on div at bounding box center [271, 191] width 10 height 10
click at [267, 191] on input "EXPERIENCE: how an individual experiences a stressor." at bounding box center [271, 191] width 10 height 10
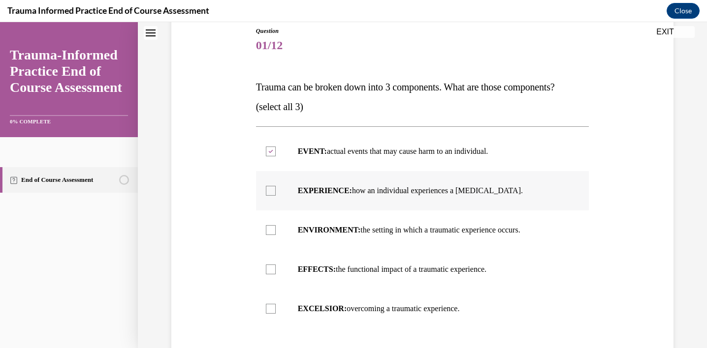
checkbox input "true"
click at [272, 265] on label "EFFECTS: the functional impact of a traumatic experience." at bounding box center [422, 269] width 333 height 39
click at [272, 265] on input "EFFECTS: the functional impact of a traumatic experience." at bounding box center [271, 270] width 10 height 10
checkbox input "true"
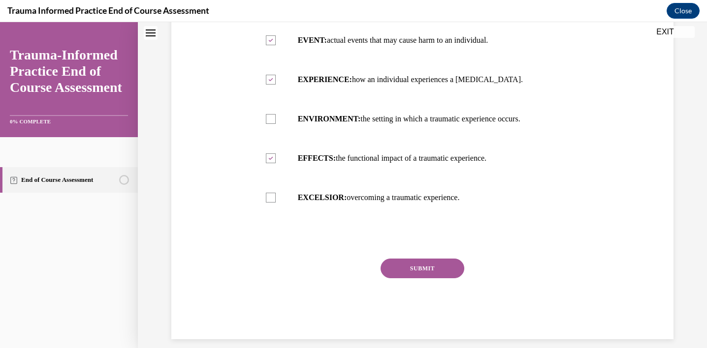
click at [421, 265] on button "SUBMIT" at bounding box center [422, 269] width 84 height 20
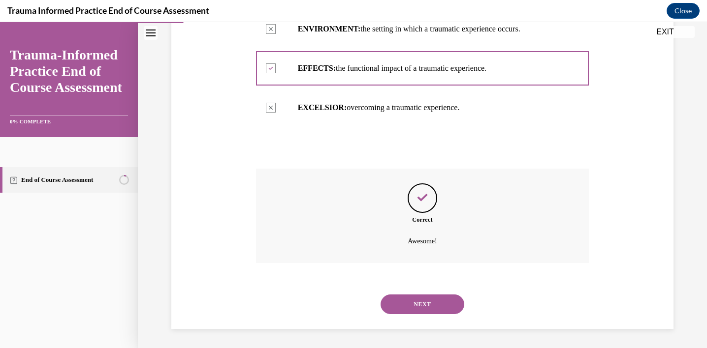
scroll to position [312, 0]
click at [415, 300] on button "NEXT" at bounding box center [422, 304] width 84 height 20
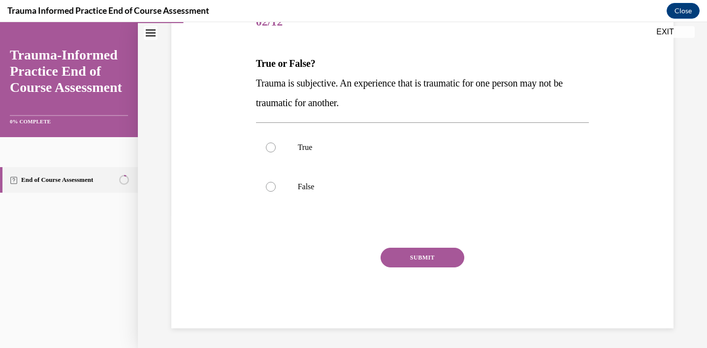
scroll to position [109, 0]
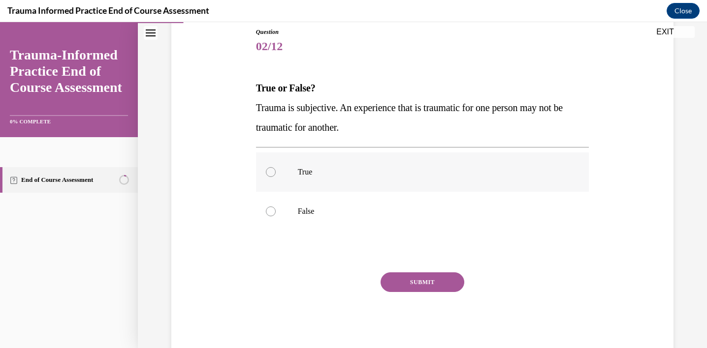
click at [290, 165] on label "True" at bounding box center [422, 172] width 333 height 39
click at [276, 167] on input "True" at bounding box center [271, 172] width 10 height 10
radio input "true"
click at [408, 278] on button "SUBMIT" at bounding box center [422, 283] width 84 height 20
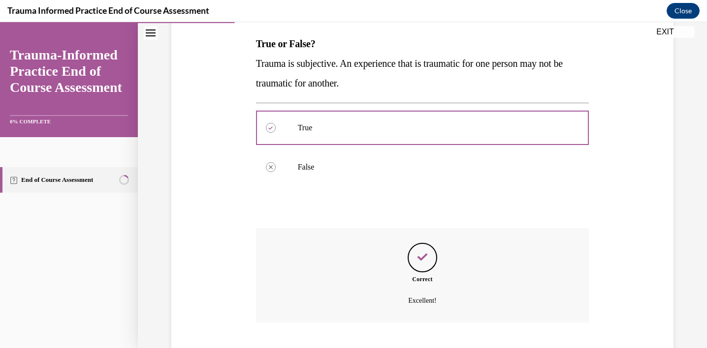
scroll to position [214, 0]
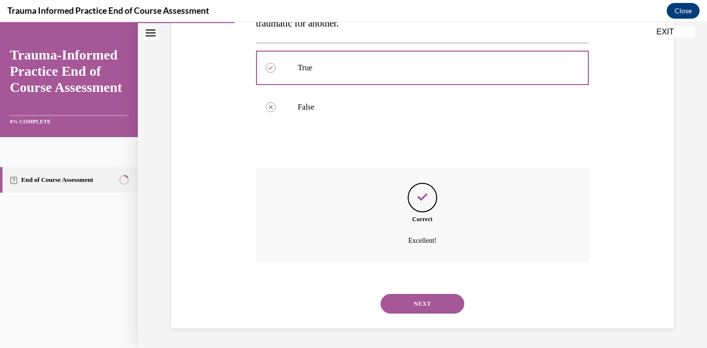
click at [408, 301] on button "NEXT" at bounding box center [422, 304] width 84 height 20
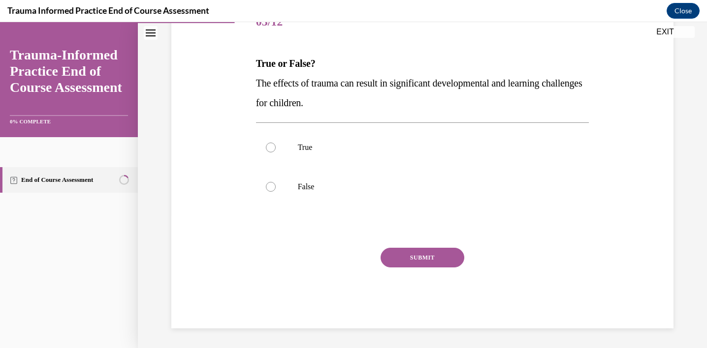
scroll to position [109, 0]
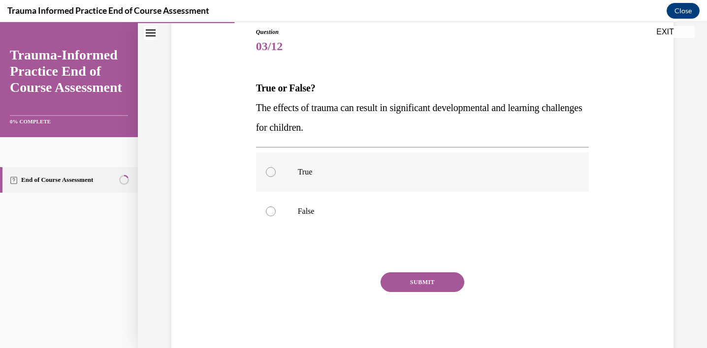
click at [324, 171] on p "True" at bounding box center [431, 172] width 267 height 10
click at [276, 171] on input "True" at bounding box center [271, 172] width 10 height 10
radio input "true"
click at [396, 286] on button "SUBMIT" at bounding box center [422, 283] width 84 height 20
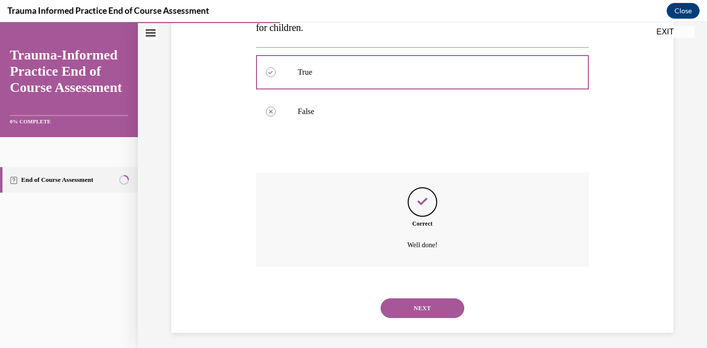
scroll to position [214, 0]
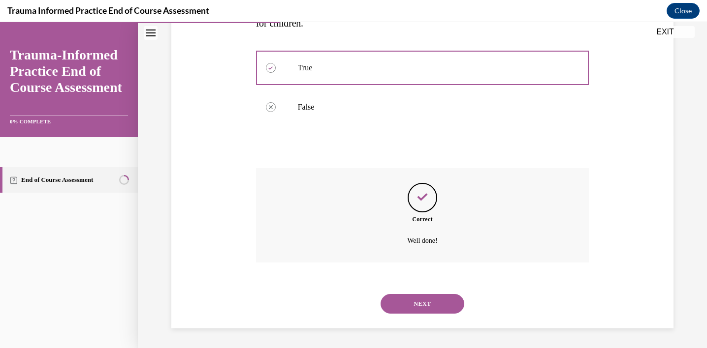
click at [406, 306] on button "NEXT" at bounding box center [422, 304] width 84 height 20
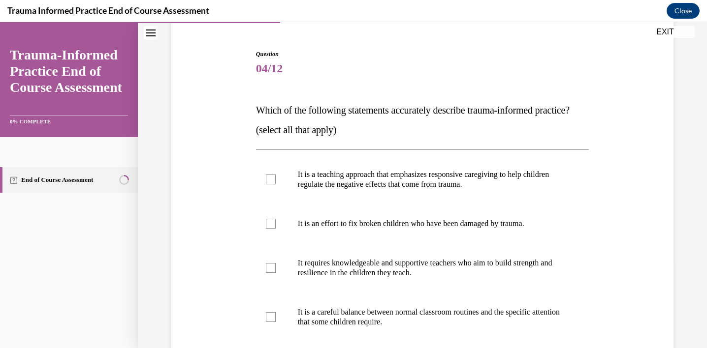
scroll to position [89, 0]
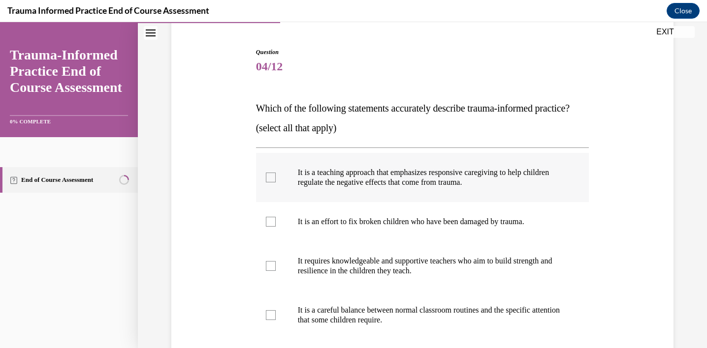
click at [394, 188] on p "It is a teaching approach that emphasizes responsive caregiving to help childre…" at bounding box center [431, 178] width 267 height 20
click at [276, 183] on input "It is a teaching approach that emphasizes responsive caregiving to help childre…" at bounding box center [271, 178] width 10 height 10
checkbox input "true"
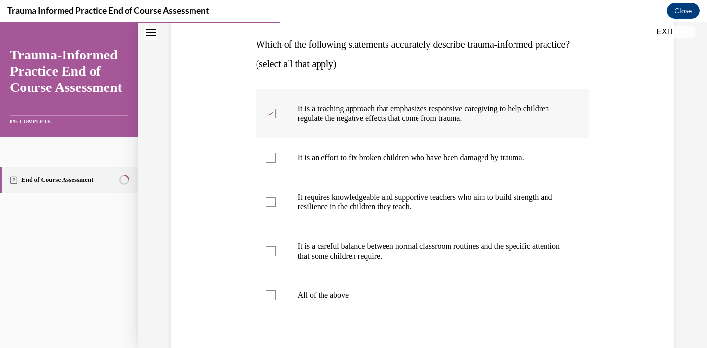
scroll to position [154, 0]
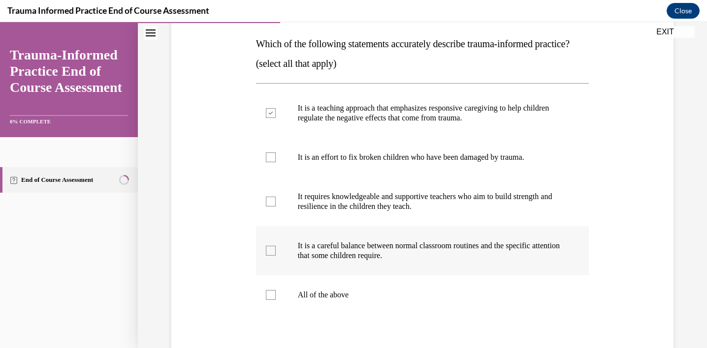
click at [422, 259] on label "It is a careful balance between normal classroom routines and the specific atte…" at bounding box center [422, 250] width 333 height 49
click at [276, 256] on input "It is a careful balance between normal classroom routines and the specific atte…" at bounding box center [271, 251] width 10 height 10
checkbox input "true"
click at [420, 226] on label "It requires knowledgeable and supportive teachers who aim to build strength and…" at bounding box center [422, 201] width 333 height 49
click at [276, 207] on input "It requires knowledgeable and supportive teachers who aim to build strength and…" at bounding box center [271, 202] width 10 height 10
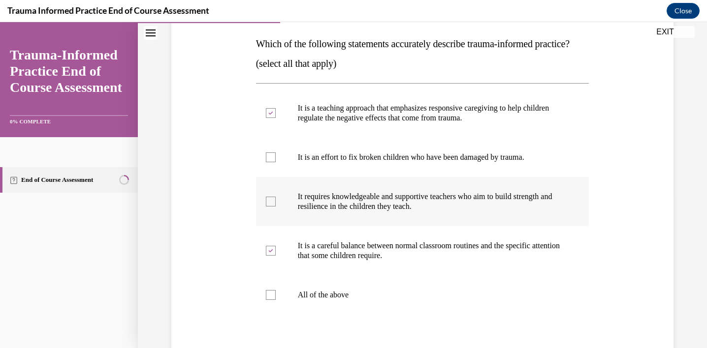
checkbox input "true"
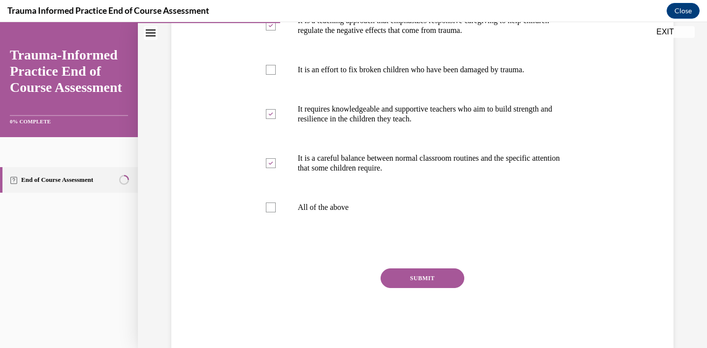
click at [420, 288] on button "SUBMIT" at bounding box center [422, 279] width 84 height 20
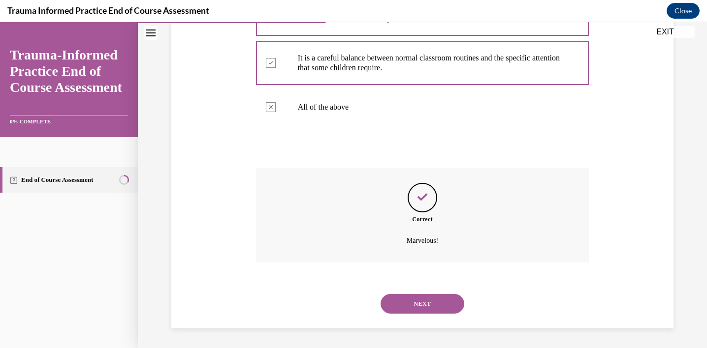
scroll to position [361, 0]
click at [409, 309] on button "NEXT" at bounding box center [422, 304] width 84 height 20
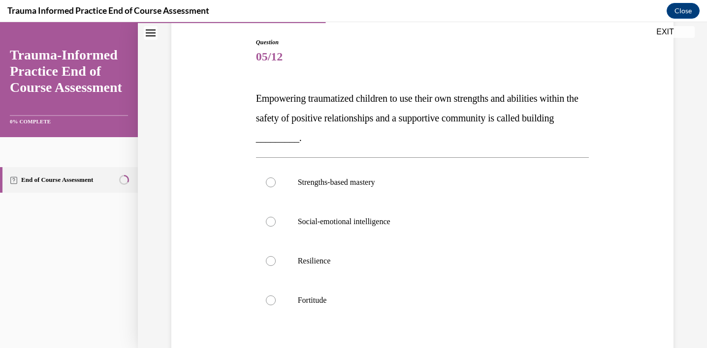
scroll to position [119, 0]
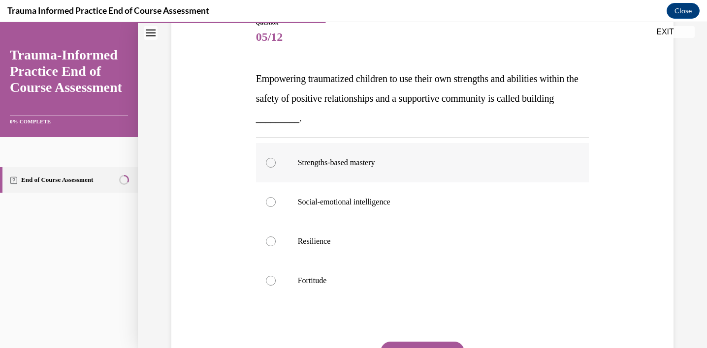
click at [366, 175] on label "Strengths-based mastery" at bounding box center [422, 162] width 333 height 39
click at [276, 168] on input "Strengths-based mastery" at bounding box center [271, 163] width 10 height 10
radio input "true"
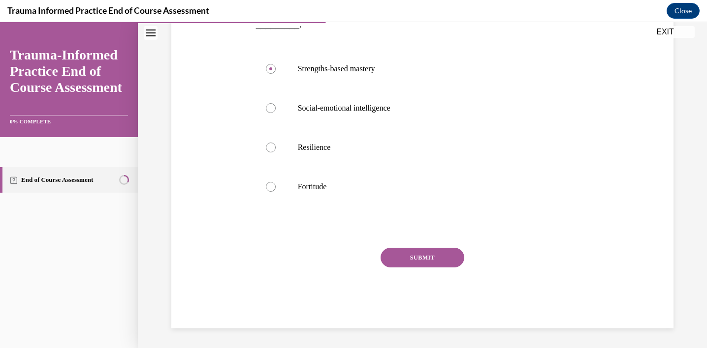
click at [401, 266] on button "SUBMIT" at bounding box center [422, 258] width 84 height 20
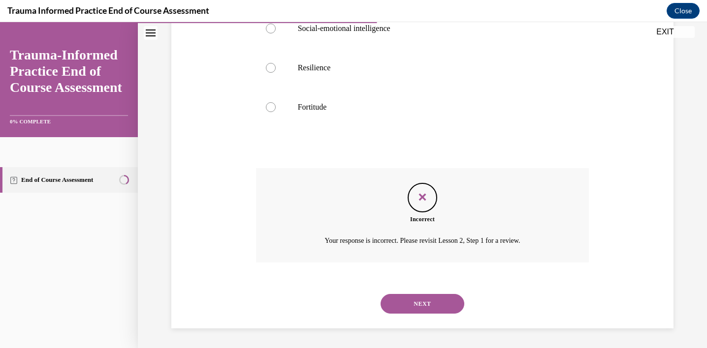
scroll to position [289, 0]
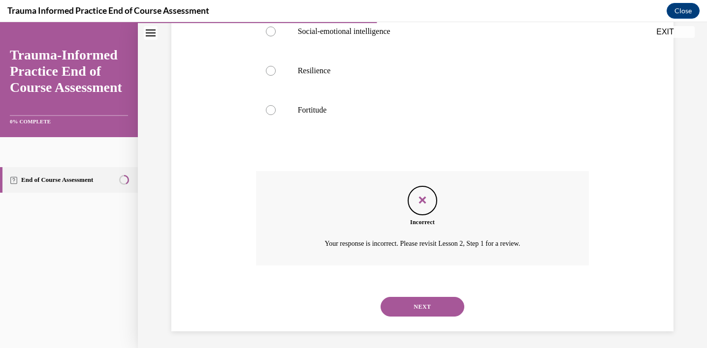
click at [419, 308] on button "NEXT" at bounding box center [422, 307] width 84 height 20
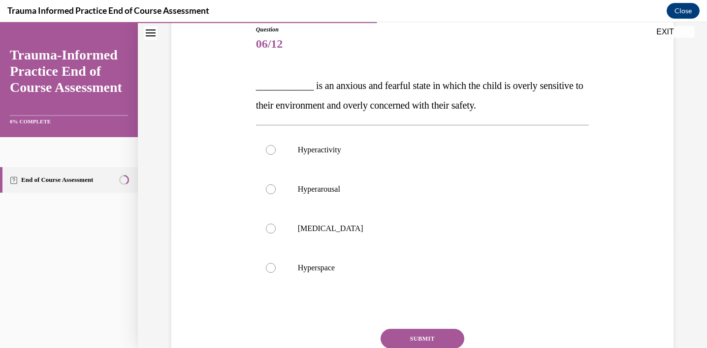
scroll to position [109, 0]
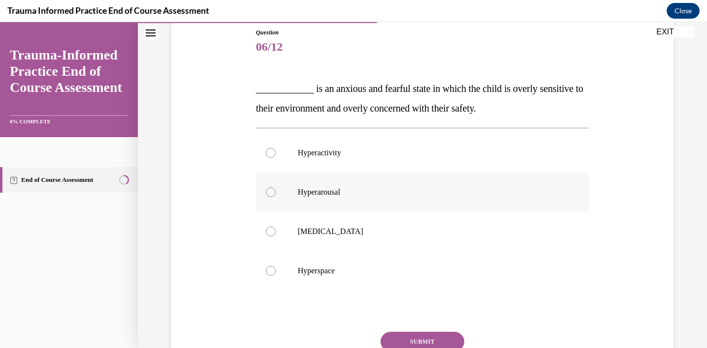
click at [367, 199] on label "Hyperarousal" at bounding box center [422, 192] width 333 height 39
click at [276, 197] on input "Hyperarousal" at bounding box center [271, 193] width 10 height 10
radio input "true"
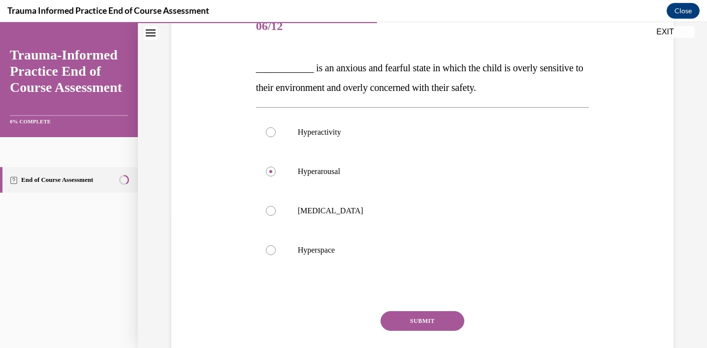
scroll to position [128, 0]
click at [422, 323] on button "SUBMIT" at bounding box center [422, 323] width 84 height 20
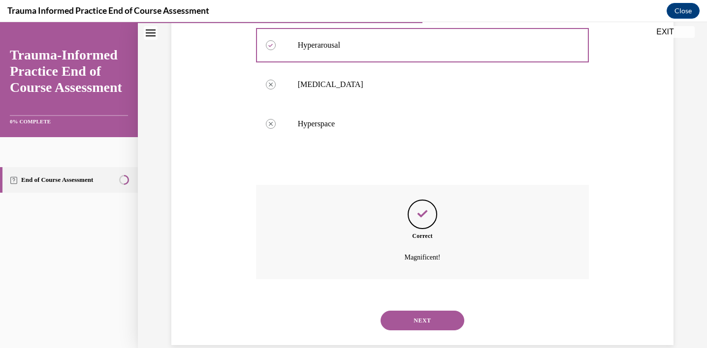
scroll to position [273, 0]
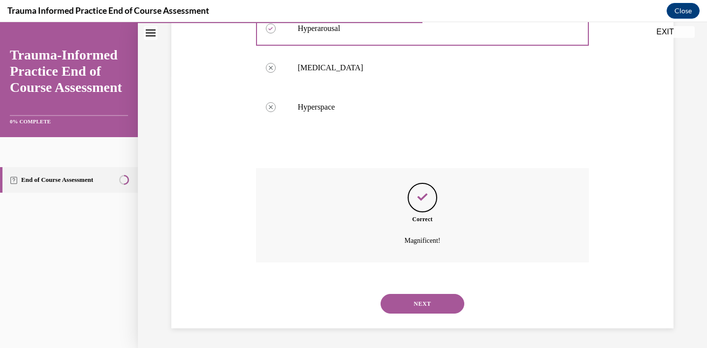
click at [415, 305] on button "NEXT" at bounding box center [422, 304] width 84 height 20
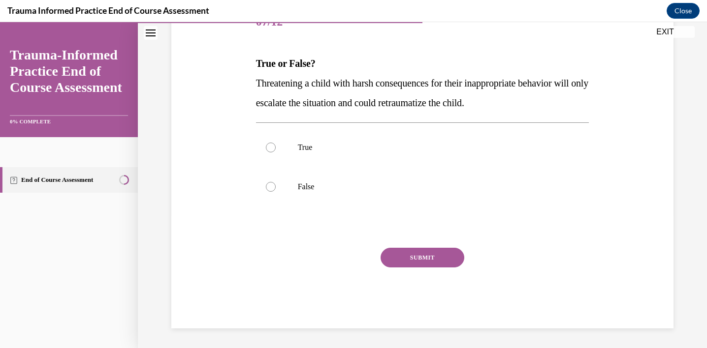
scroll to position [109, 0]
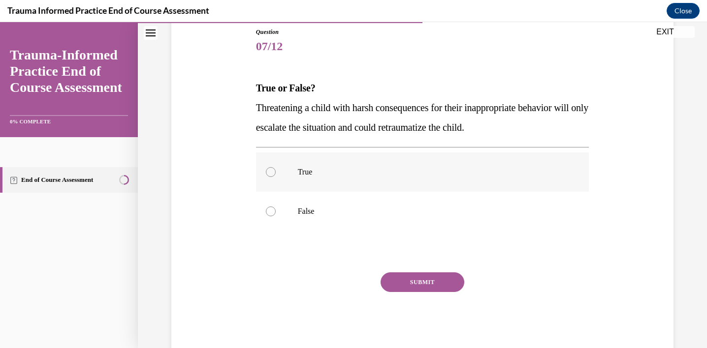
click at [315, 179] on label "True" at bounding box center [422, 172] width 333 height 39
click at [276, 177] on input "True" at bounding box center [271, 172] width 10 height 10
radio input "true"
click at [438, 285] on button "SUBMIT" at bounding box center [422, 283] width 84 height 20
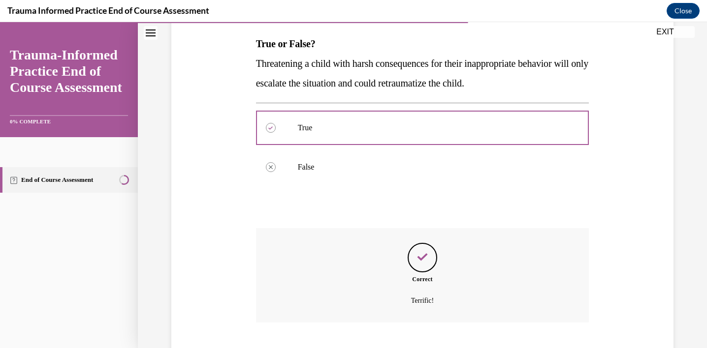
scroll to position [214, 0]
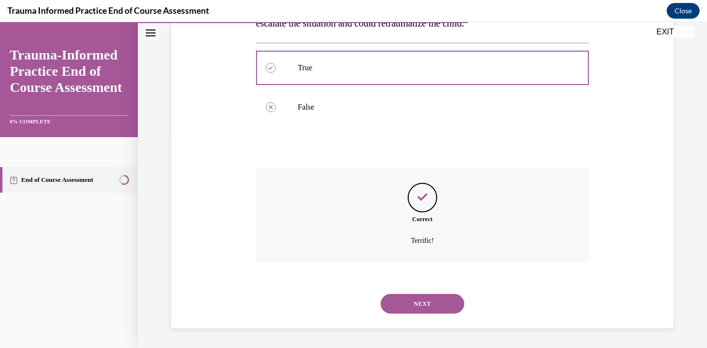
click at [424, 300] on button "NEXT" at bounding box center [422, 304] width 84 height 20
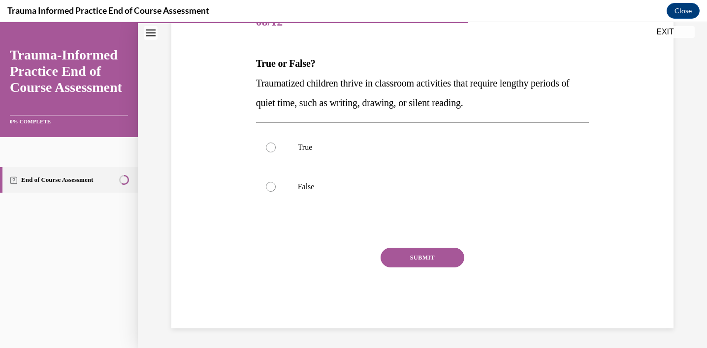
scroll to position [109, 0]
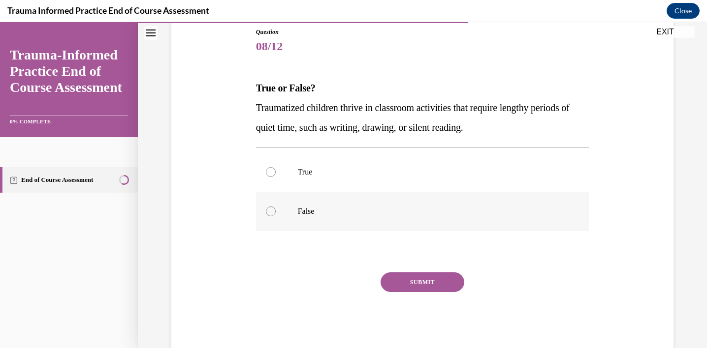
click at [312, 211] on p "False" at bounding box center [431, 212] width 267 height 10
click at [276, 211] on input "False" at bounding box center [271, 212] width 10 height 10
radio input "true"
click at [417, 280] on button "SUBMIT" at bounding box center [422, 283] width 84 height 20
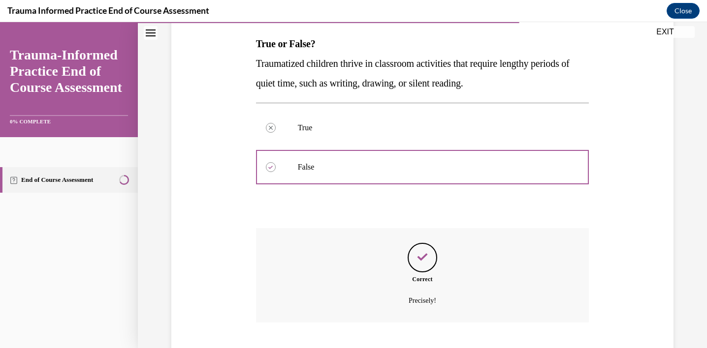
scroll to position [214, 0]
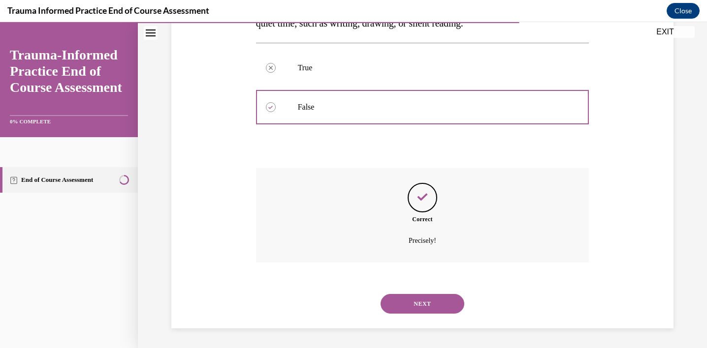
click at [415, 300] on button "NEXT" at bounding box center [422, 304] width 84 height 20
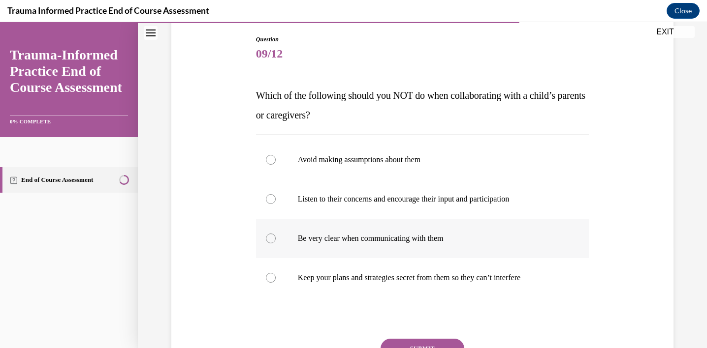
scroll to position [111, 0]
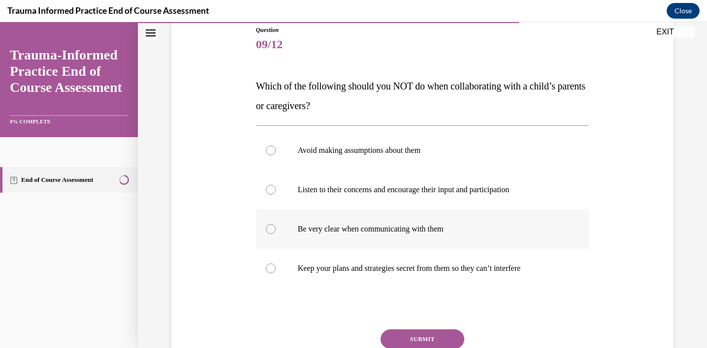
click at [391, 259] on label "Keep your plans and strategies secret from them so they can’t interfere" at bounding box center [422, 268] width 333 height 39
click at [276, 264] on input "Keep your plans and strategies secret from them so they can’t interfere" at bounding box center [271, 269] width 10 height 10
radio input "true"
click at [428, 332] on button "SUBMIT" at bounding box center [422, 340] width 84 height 20
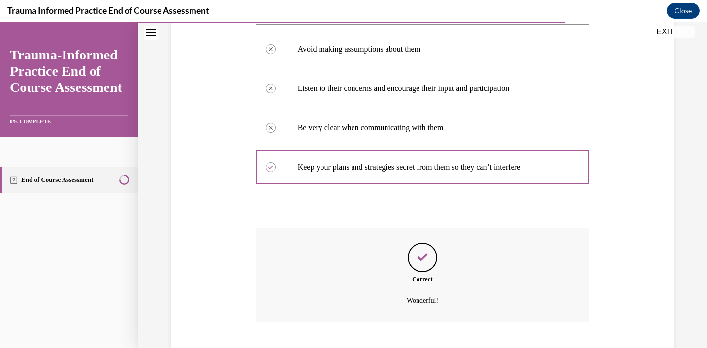
scroll to position [273, 0]
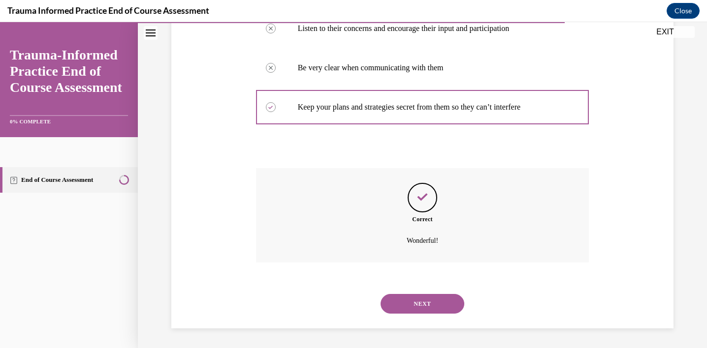
click at [412, 307] on button "NEXT" at bounding box center [422, 304] width 84 height 20
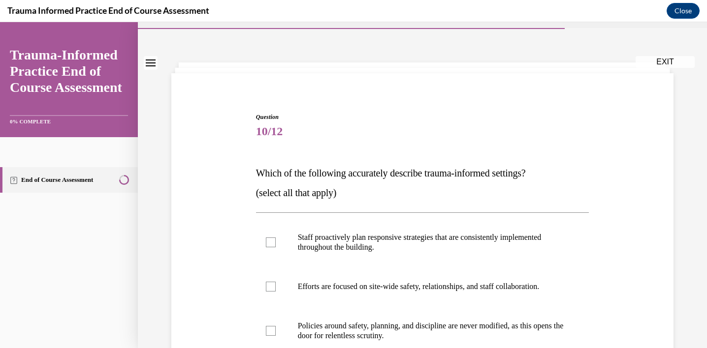
scroll to position [28, 0]
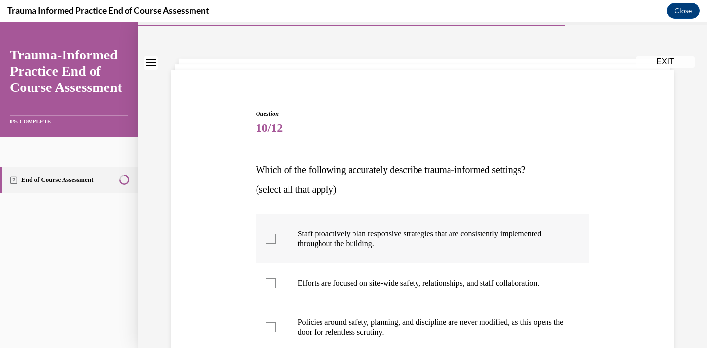
click at [374, 252] on label "Staff proactively plan responsive strategies that are consistently implemented …" at bounding box center [422, 239] width 333 height 49
click at [276, 244] on input "Staff proactively plan responsive strategies that are consistently implemented …" at bounding box center [271, 239] width 10 height 10
checkbox input "true"
click at [363, 284] on p "Efforts are focused on site-wide safety, relationships, and staff collaboration." at bounding box center [431, 284] width 267 height 10
click at [276, 284] on input "Efforts are focused on site-wide safety, relationships, and staff collaboration." at bounding box center [271, 284] width 10 height 10
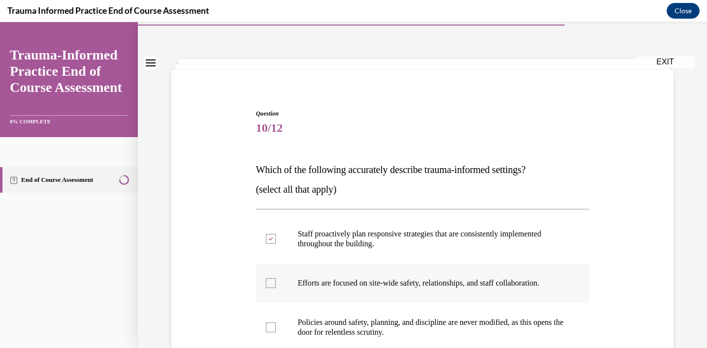
checkbox input "true"
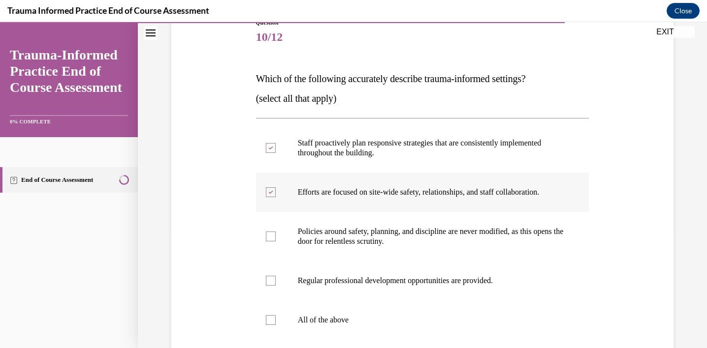
scroll to position [118, 0]
click at [363, 284] on p "Regular professional development opportunities are provided." at bounding box center [431, 282] width 267 height 10
click at [276, 284] on input "Regular professional development opportunities are provided." at bounding box center [271, 282] width 10 height 10
checkbox input "true"
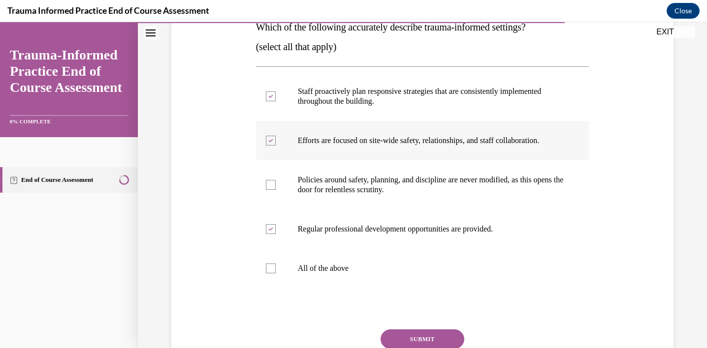
scroll to position [171, 0]
click at [402, 332] on button "SUBMIT" at bounding box center [422, 339] width 84 height 20
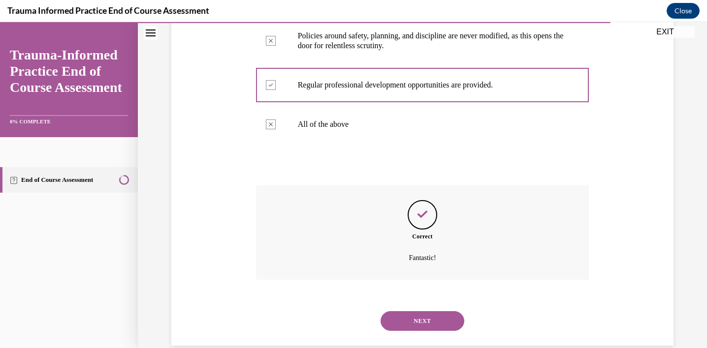
scroll to position [332, 0]
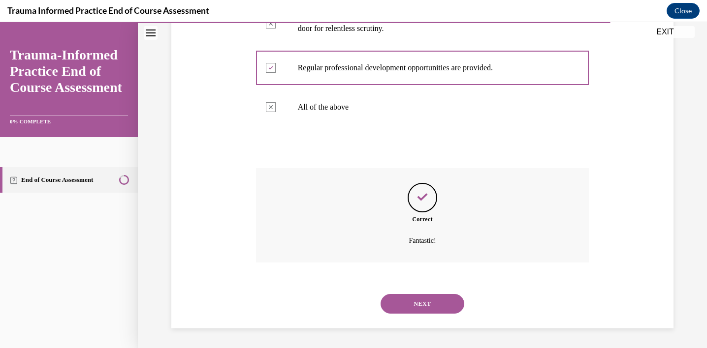
click at [397, 305] on button "NEXT" at bounding box center [422, 304] width 84 height 20
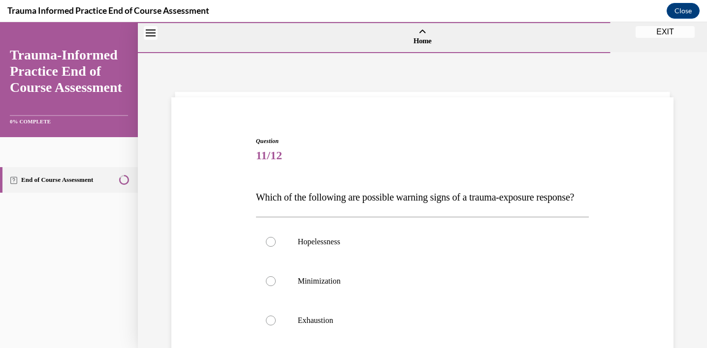
scroll to position [106, 0]
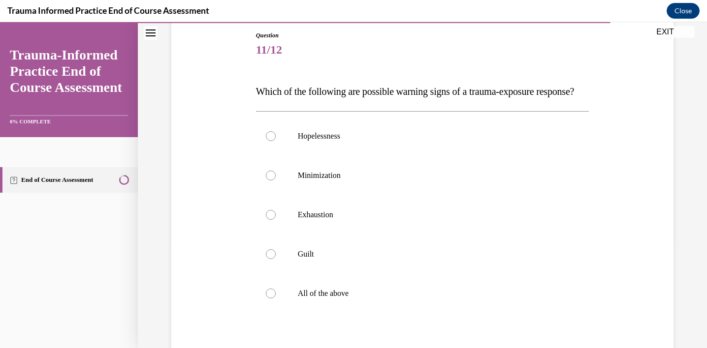
click at [397, 305] on label "All of the above" at bounding box center [422, 293] width 333 height 39
click at [276, 299] on input "All of the above" at bounding box center [271, 294] width 10 height 10
radio input "true"
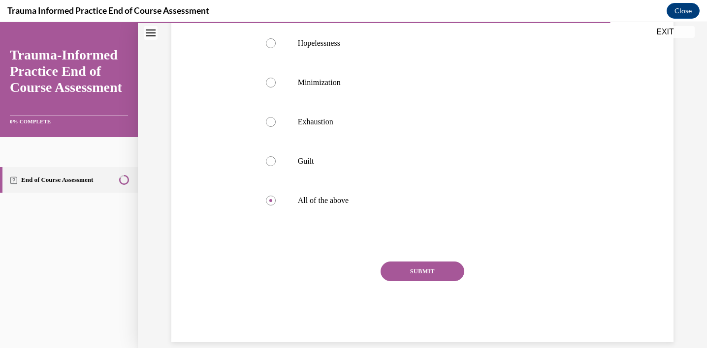
click at [415, 282] on button "SUBMIT" at bounding box center [422, 272] width 84 height 20
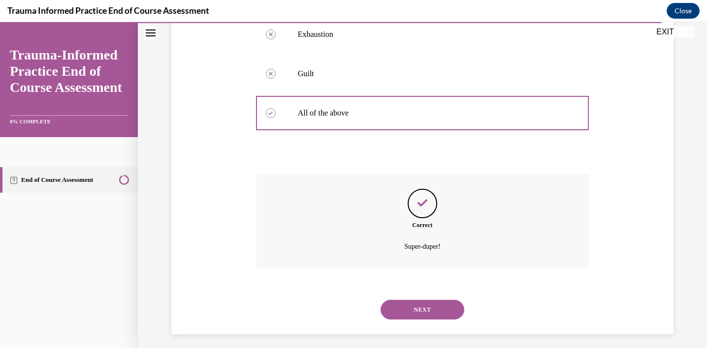
scroll to position [312, 0]
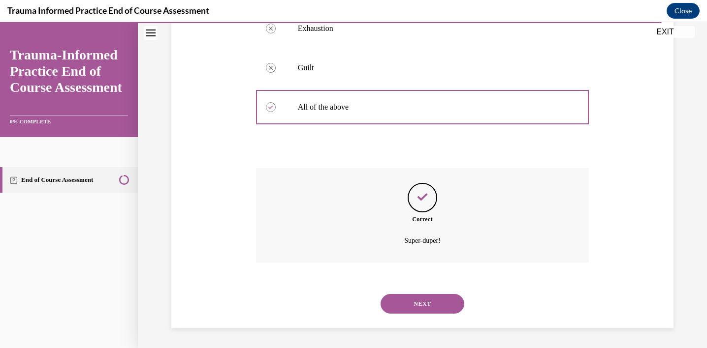
click at [415, 293] on div "NEXT" at bounding box center [422, 303] width 333 height 39
click at [415, 298] on button "NEXT" at bounding box center [422, 304] width 84 height 20
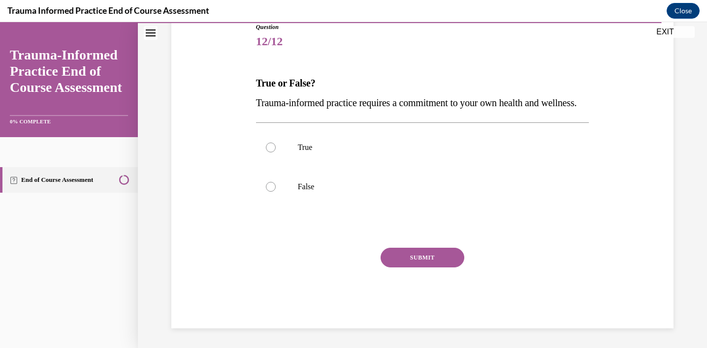
scroll to position [109, 0]
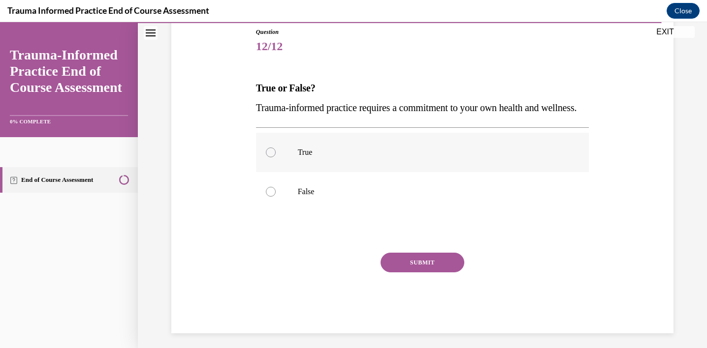
click at [294, 172] on label "True" at bounding box center [422, 152] width 333 height 39
click at [276, 158] on input "True" at bounding box center [271, 153] width 10 height 10
radio input "true"
click at [442, 273] on button "SUBMIT" at bounding box center [422, 263] width 84 height 20
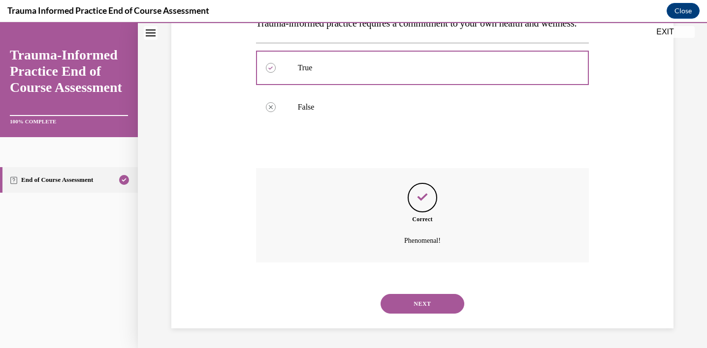
scroll to position [214, 0]
click at [431, 297] on button "NEXT" at bounding box center [422, 304] width 84 height 20
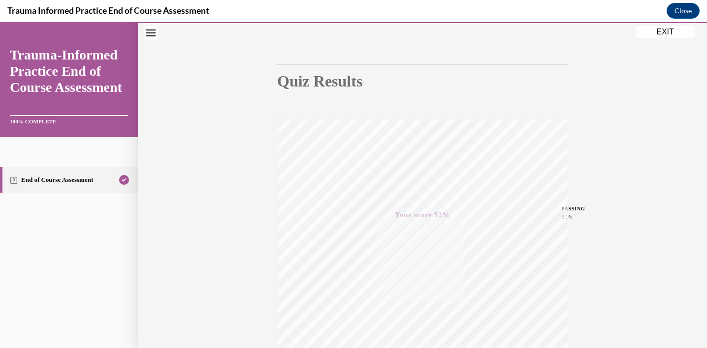
scroll to position [0, 0]
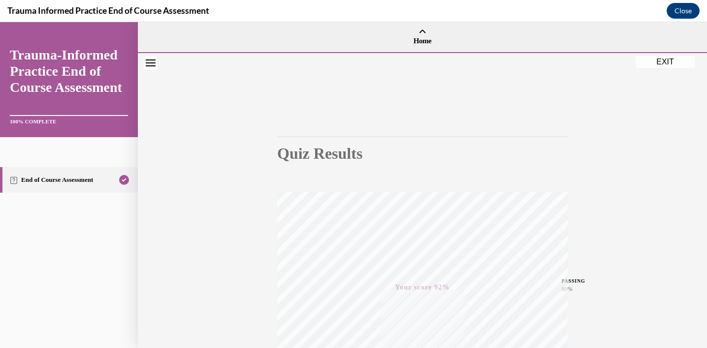
click at [668, 65] on button "EXIT" at bounding box center [664, 62] width 59 height 12
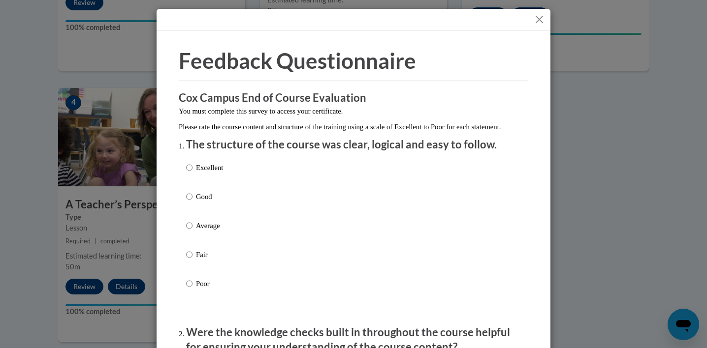
click at [213, 173] on p "Excellent" at bounding box center [209, 167] width 27 height 11
click at [192, 173] on input "Excellent" at bounding box center [189, 167] width 6 height 11
radio input "true"
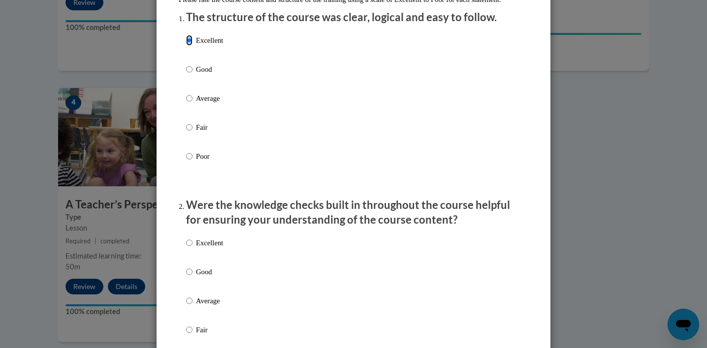
scroll to position [315, 0]
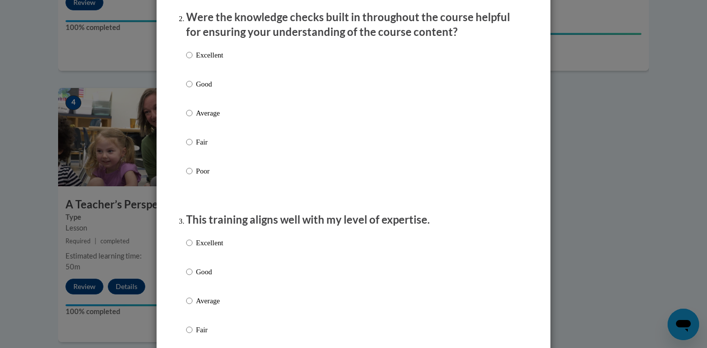
click at [205, 61] on p "Excellent" at bounding box center [209, 55] width 27 height 11
click at [192, 61] on input "Excellent" at bounding box center [189, 55] width 6 height 11
radio input "true"
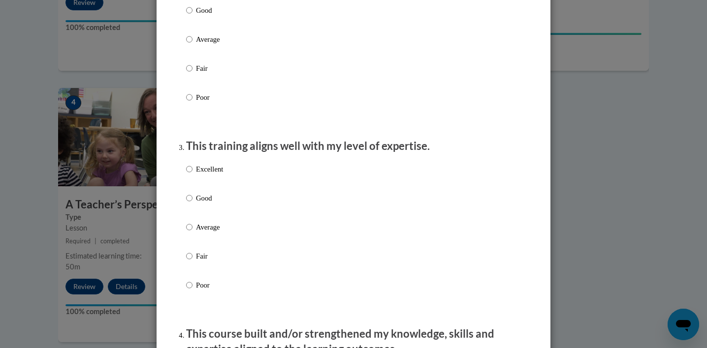
scroll to position [390, 0]
click at [207, 174] on p "Excellent" at bounding box center [209, 168] width 27 height 11
click at [192, 174] on input "Excellent" at bounding box center [189, 168] width 6 height 11
radio input "true"
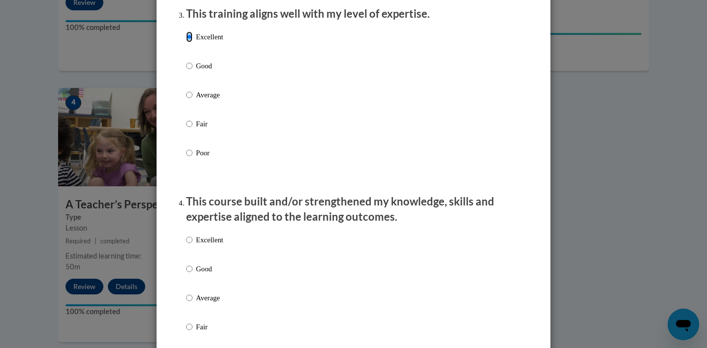
scroll to position [524, 0]
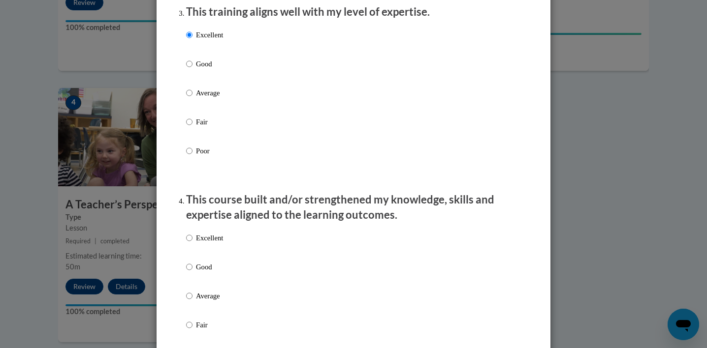
click at [206, 244] on p "Excellent" at bounding box center [209, 238] width 27 height 11
click at [192, 244] on input "Excellent" at bounding box center [189, 238] width 6 height 11
radio input "true"
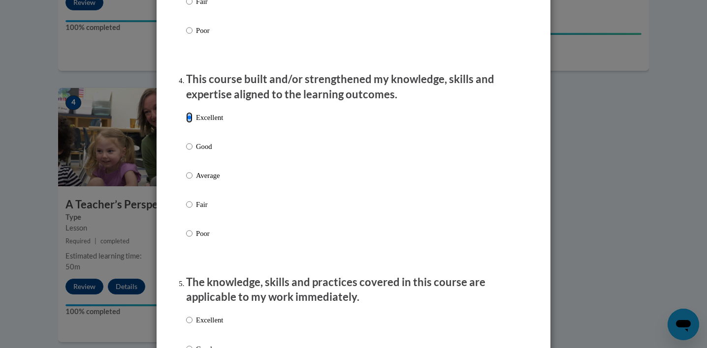
scroll to position [737, 0]
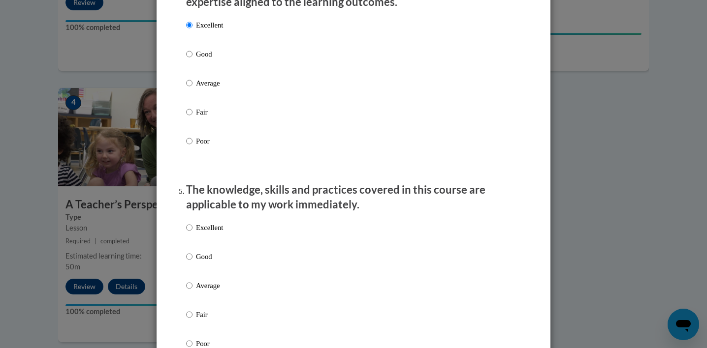
click at [201, 233] on p "Excellent" at bounding box center [209, 227] width 27 height 11
click at [192, 233] on input "Excellent" at bounding box center [189, 227] width 6 height 11
radio input "true"
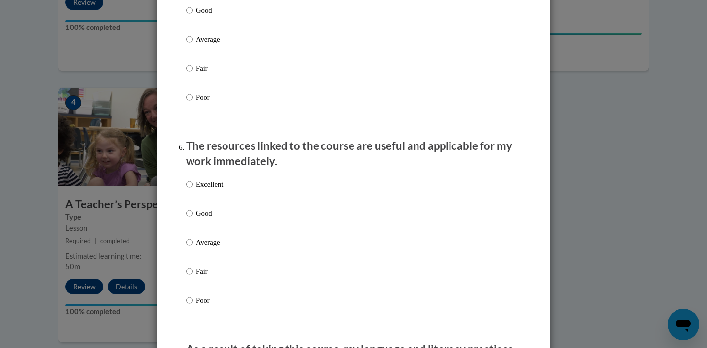
scroll to position [984, 0]
click at [210, 189] on p "Excellent" at bounding box center [209, 184] width 27 height 11
click at [192, 189] on input "Excellent" at bounding box center [189, 184] width 6 height 11
radio input "true"
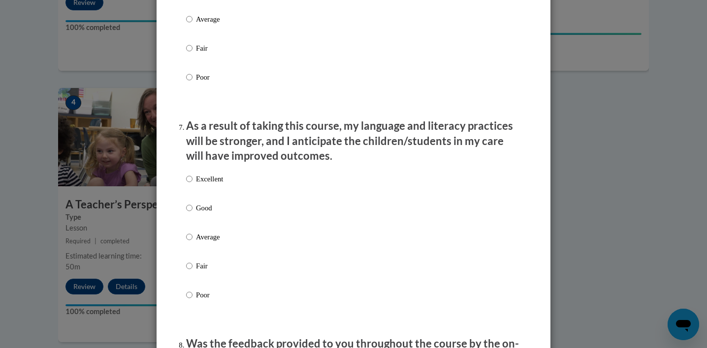
click at [210, 185] on p "Excellent" at bounding box center [209, 179] width 27 height 11
click at [192, 185] on input "Excellent" at bounding box center [189, 179] width 6 height 11
radio input "true"
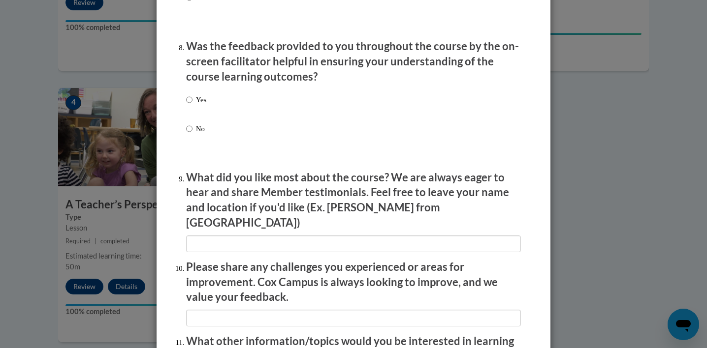
scroll to position [1514, 0]
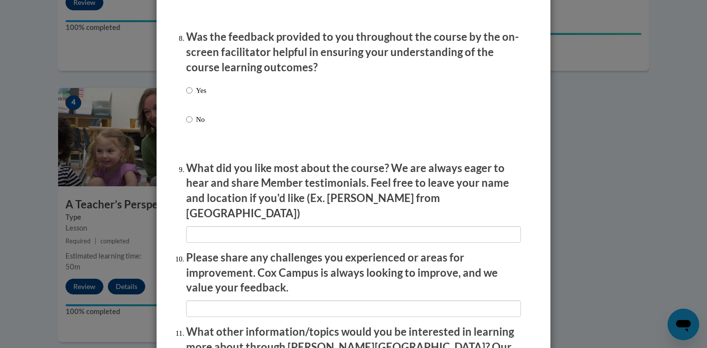
click at [202, 96] on p "Yes" at bounding box center [201, 90] width 10 height 11
click at [192, 96] on input "Yes" at bounding box center [189, 90] width 6 height 11
radio input "true"
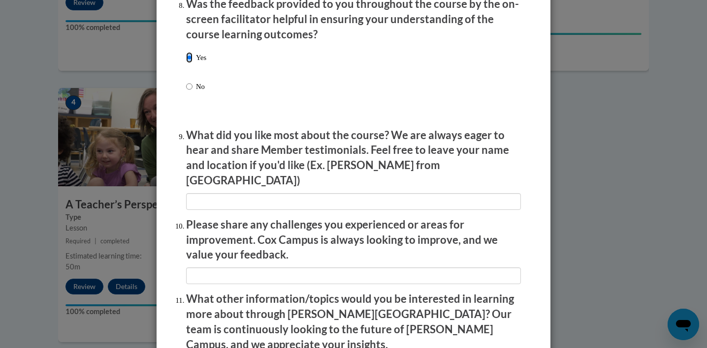
scroll to position [1544, 0]
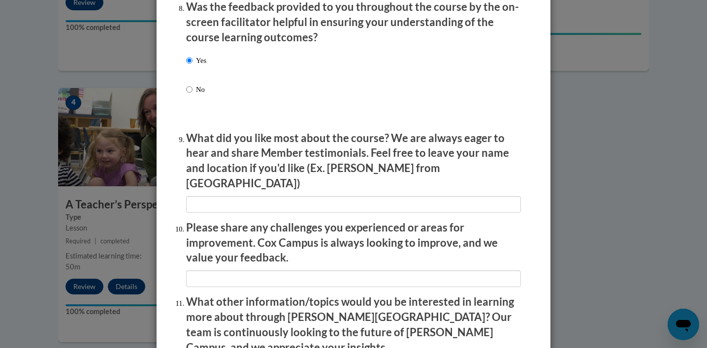
click at [196, 95] on p "No" at bounding box center [201, 89] width 10 height 11
click at [192, 95] on input "No" at bounding box center [189, 89] width 6 height 11
radio input "true"
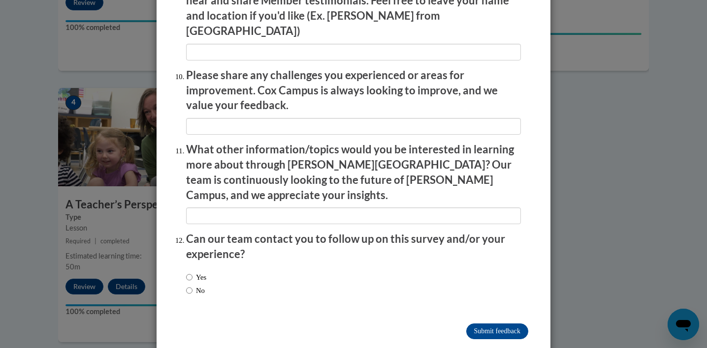
click at [196, 285] on label "No" at bounding box center [195, 290] width 19 height 11
click at [192, 285] on input "No" at bounding box center [189, 290] width 6 height 11
radio input "true"
click at [469, 324] on input "Submit feedback" at bounding box center [497, 332] width 62 height 16
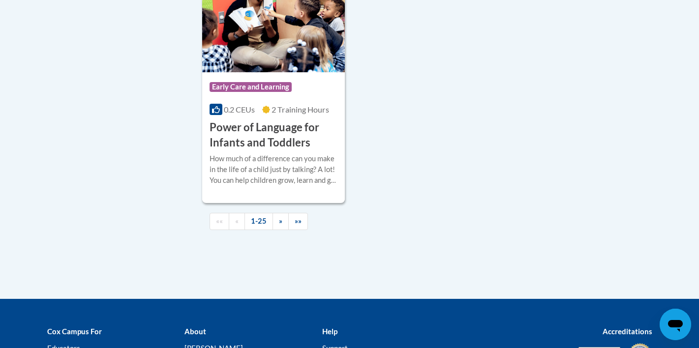
scroll to position [2391, 0]
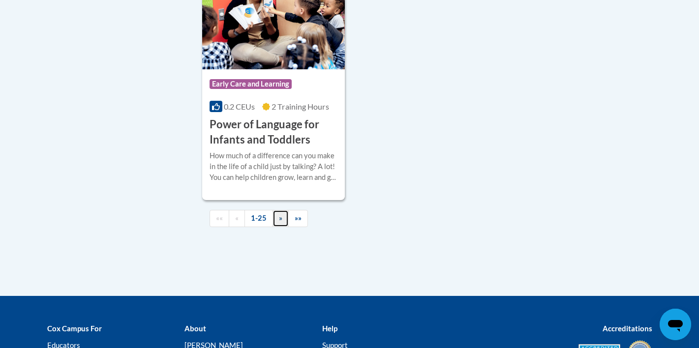
click at [279, 222] on span "»" at bounding box center [280, 218] width 3 height 8
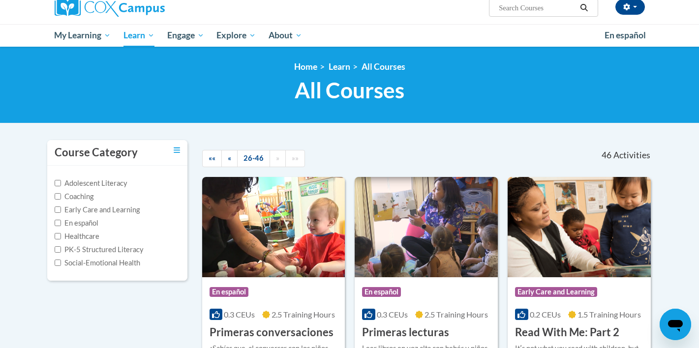
scroll to position [0, 0]
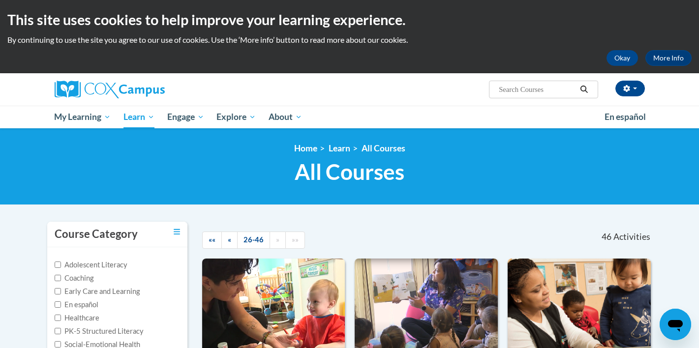
click at [529, 90] on input "Search..." at bounding box center [537, 90] width 79 height 12
type input "[DEMOGRAPHIC_DATA]"
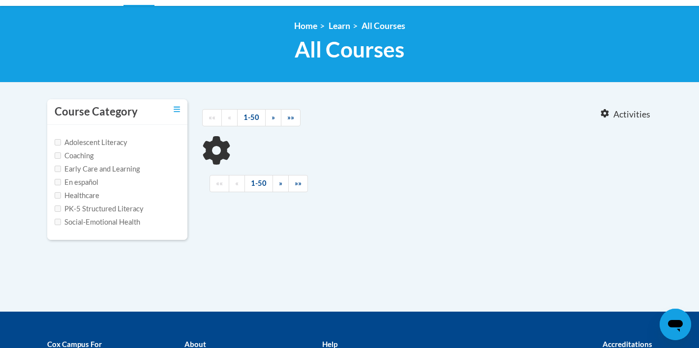
scroll to position [122, 0]
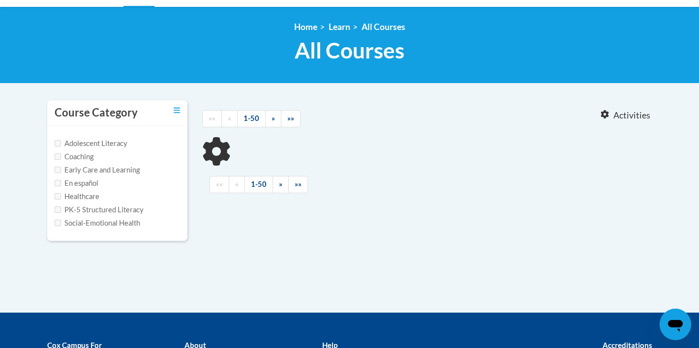
type input "[DEMOGRAPHIC_DATA]"
